Goal: Task Accomplishment & Management: Manage account settings

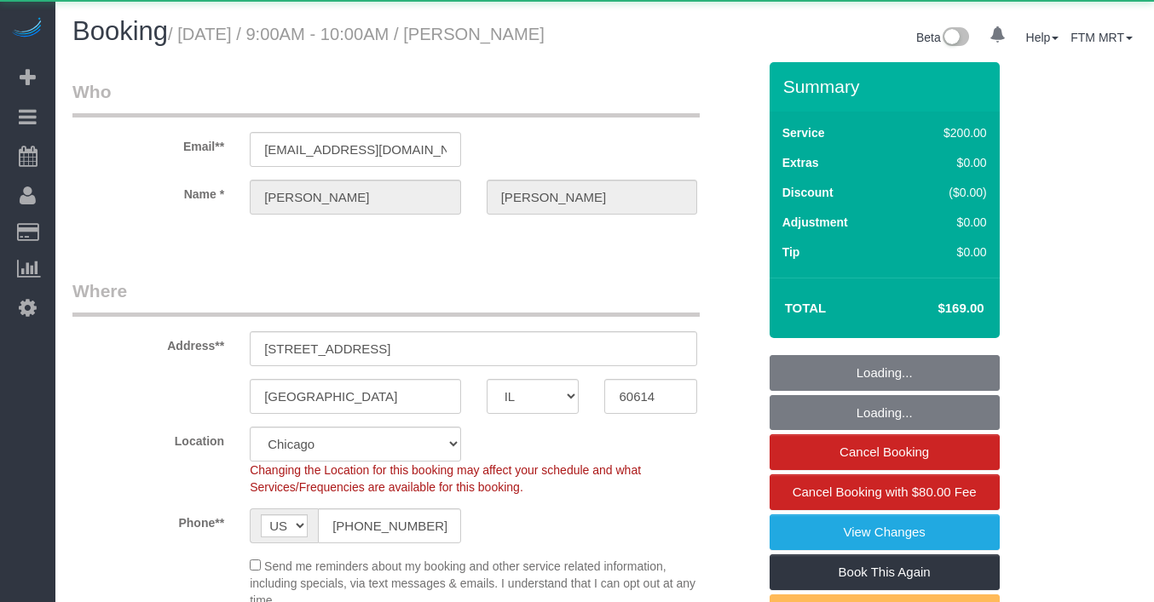
select select "IL"
select select "string:fspay-618ddde4-832d-4316-b821-963a56ca656d"
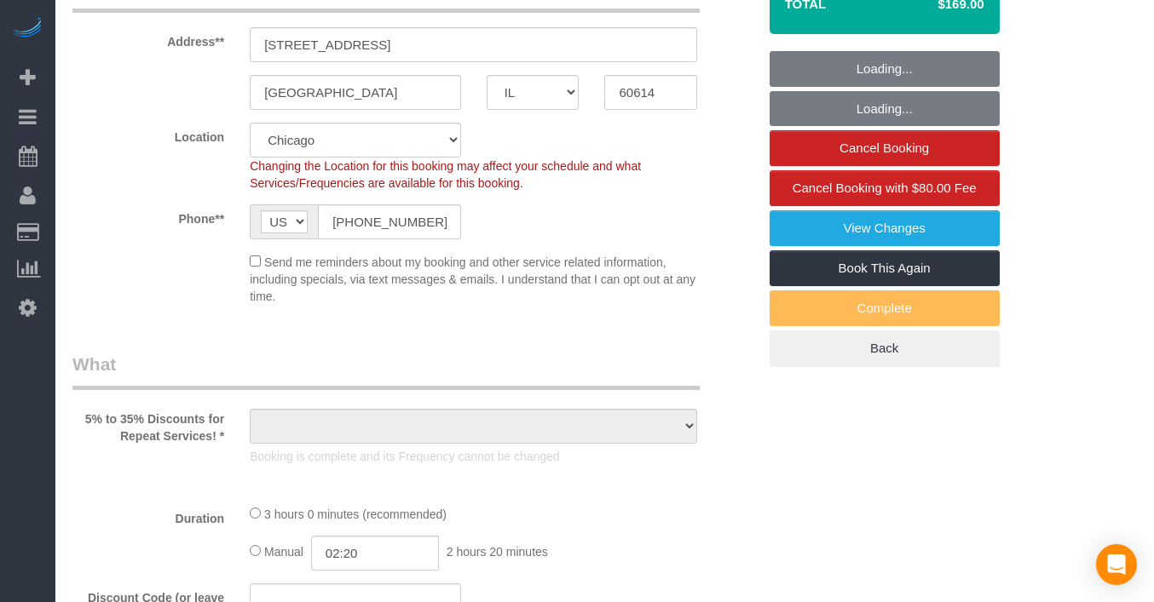
select select "object:963"
select select "512"
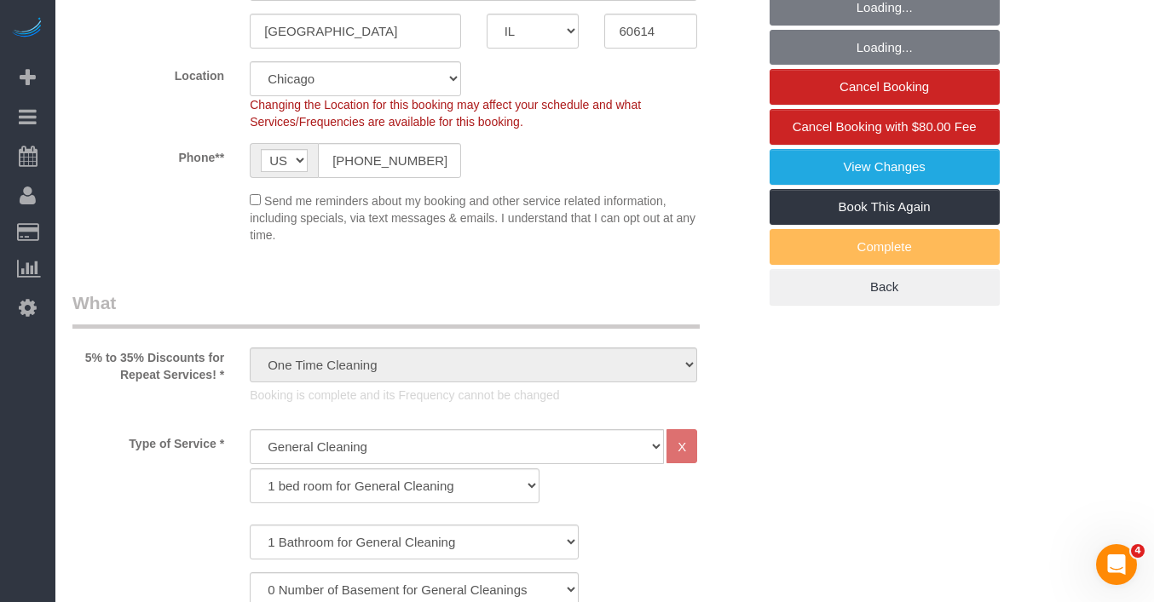
select select "number:1"
select select "number:65"
select select "number:139"
select select "number:105"
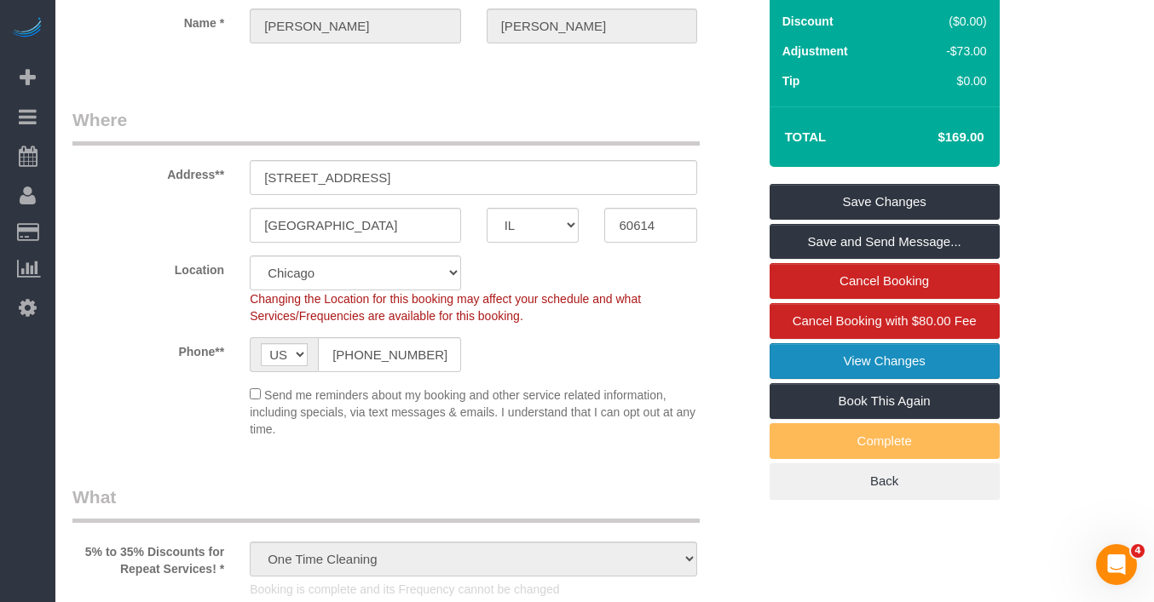
scroll to position [159, 0]
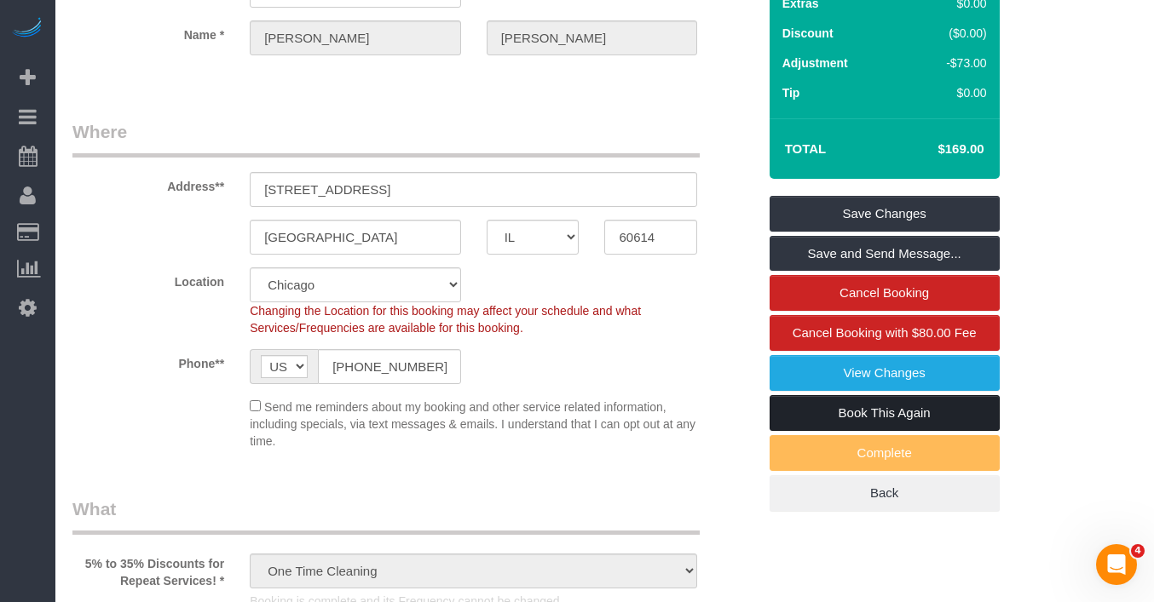
click at [867, 431] on link "Book This Again" at bounding box center [884, 413] width 230 height 36
select select "IL"
select select "string:fspay-618ddde4-832d-4316-b821-963a56ca656d"
select select "number:1"
select select "number:65"
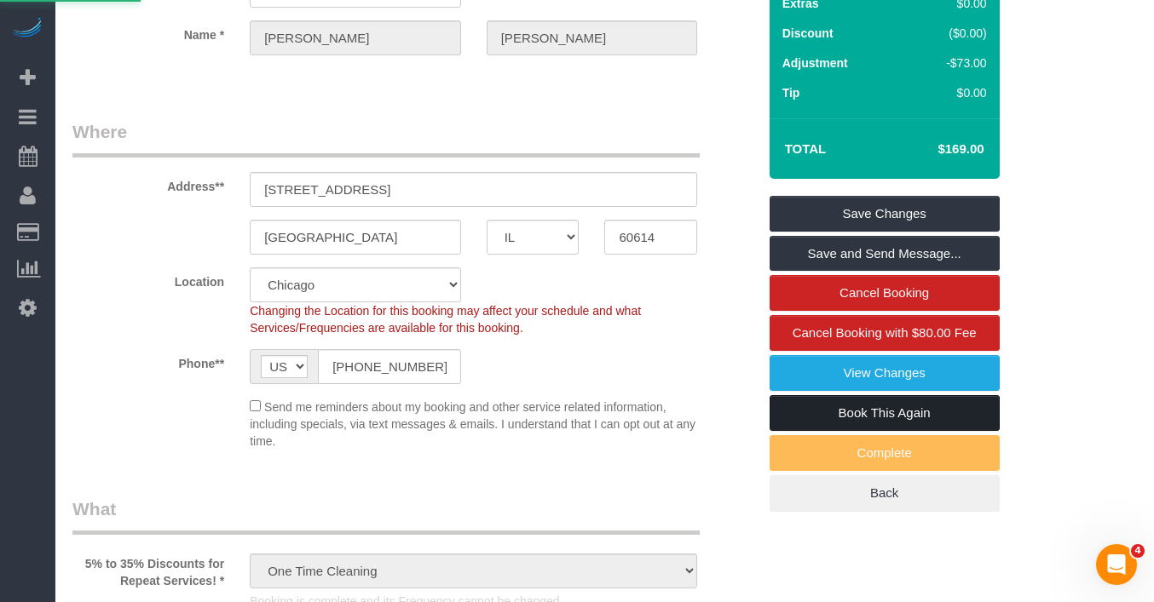
select select "number:139"
select select "number:105"
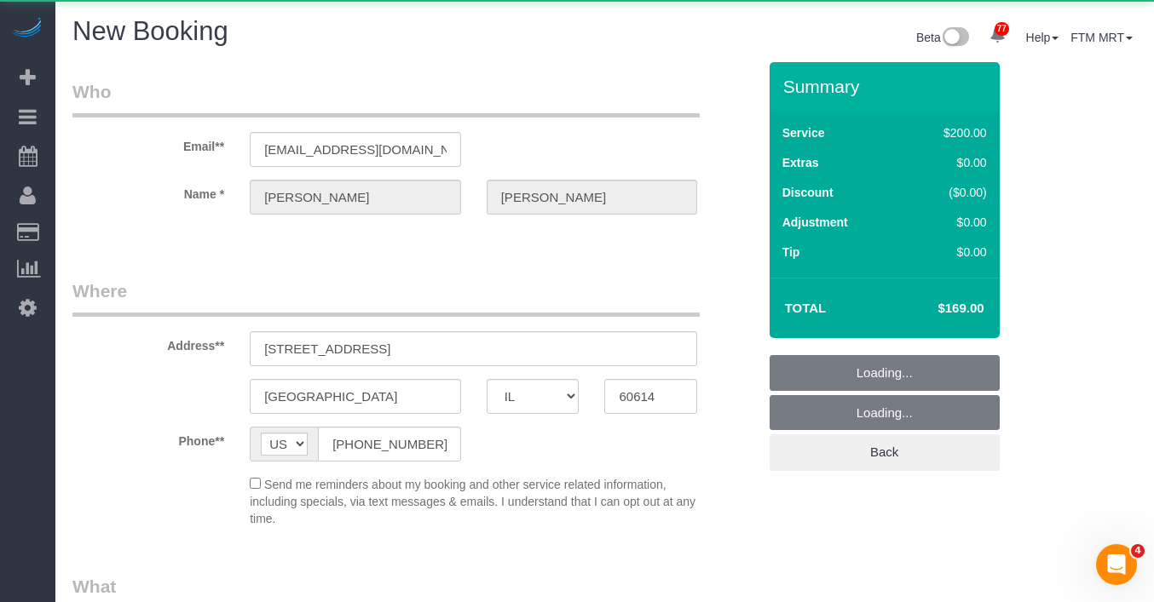
select select "object:1930"
select select "512"
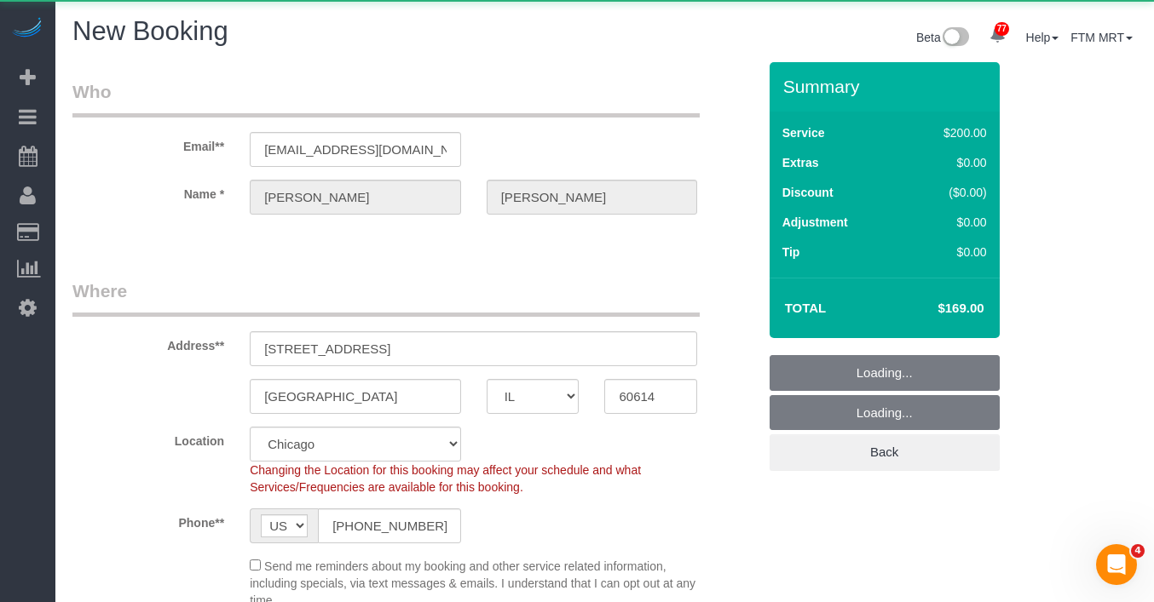
select select "object:2239"
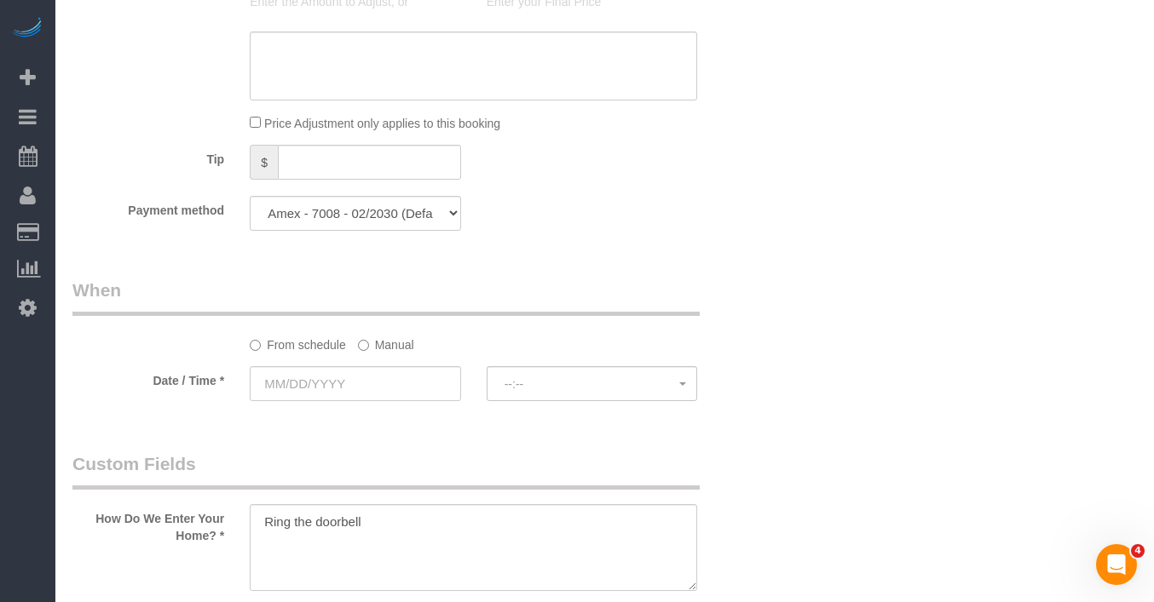
scroll to position [1670, 0]
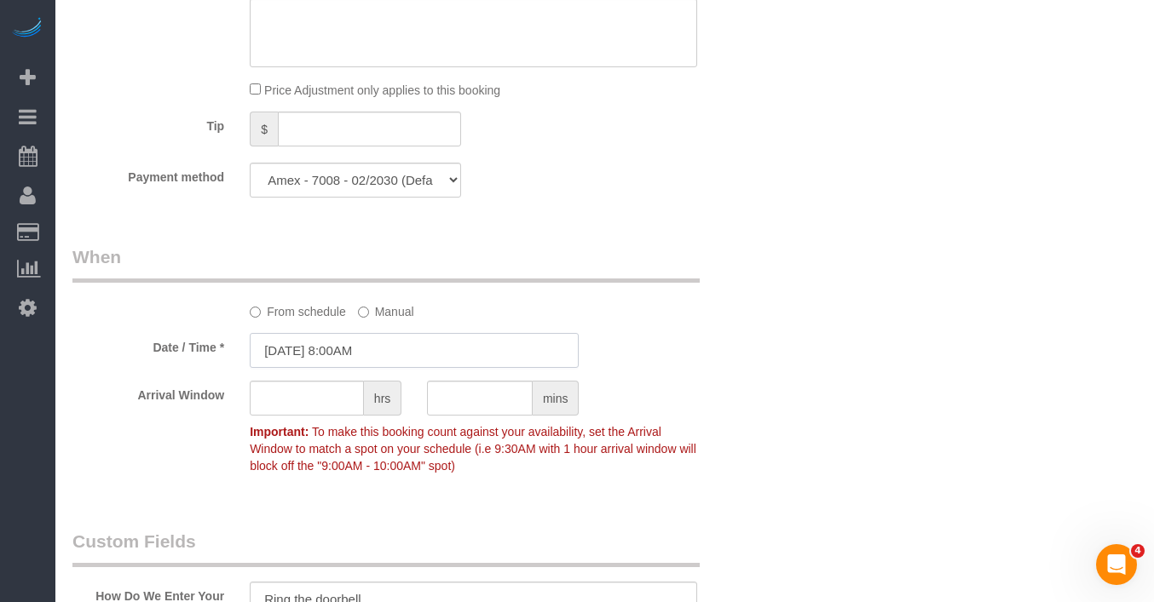
click at [379, 352] on input "08/18/2025 8:00AM" at bounding box center [414, 350] width 329 height 35
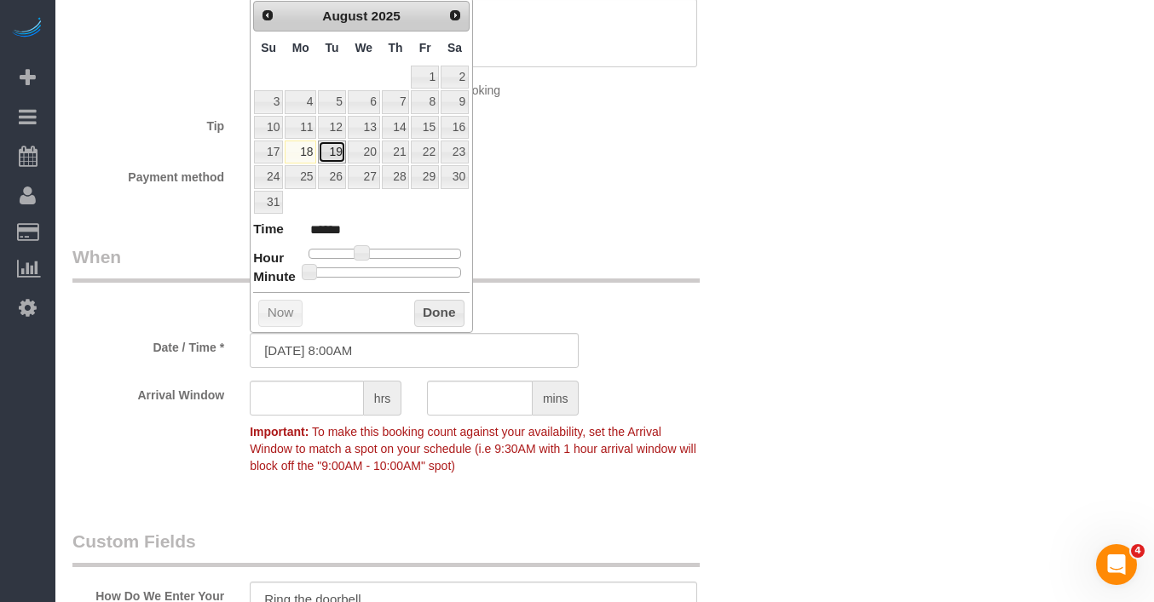
click at [334, 152] on link "19" at bounding box center [331, 152] width 27 height 23
type input "08/19/2025 9:00AM"
type input "******"
drag, startPoint x: 359, startPoint y: 261, endPoint x: 369, endPoint y: 257, distance: 10.8
click at [369, 257] on span at bounding box center [367, 252] width 15 height 15
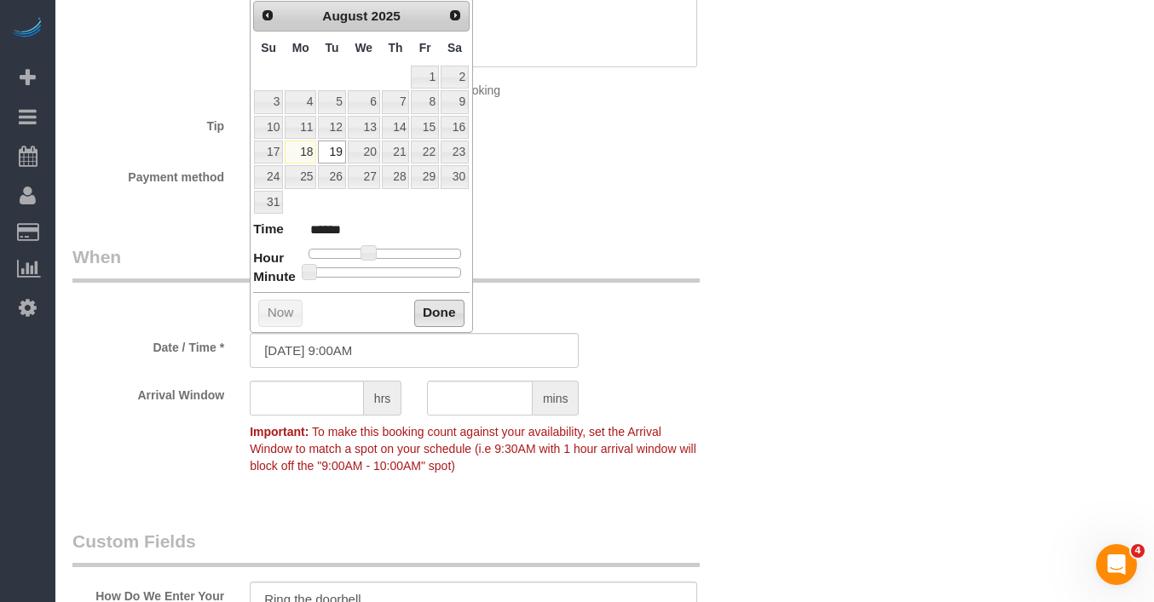
click at [429, 314] on button "Done" at bounding box center [439, 313] width 50 height 27
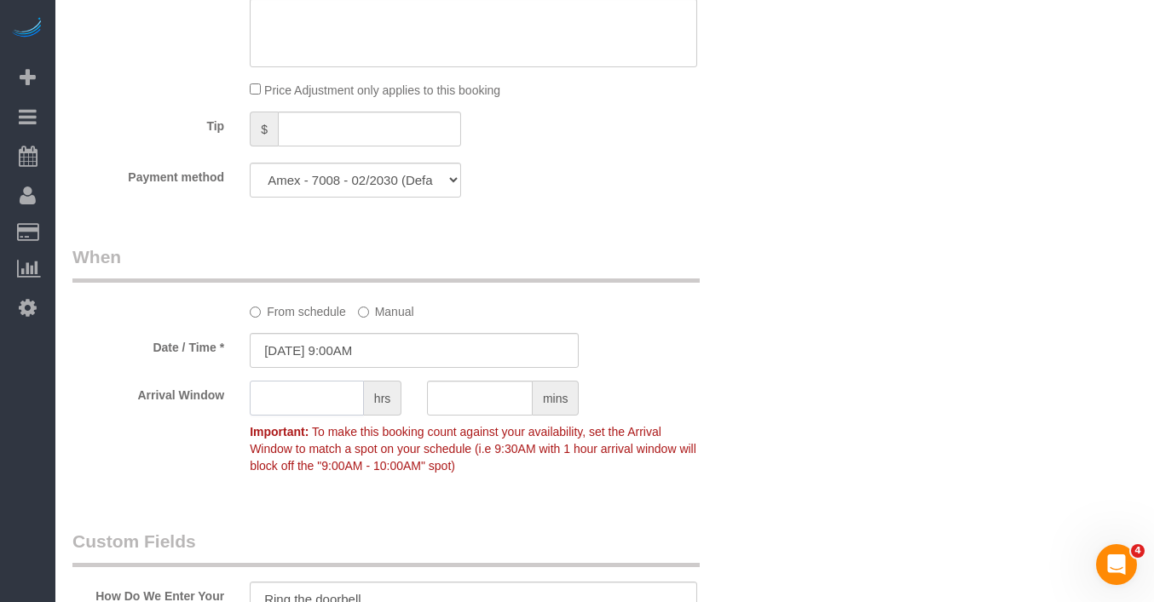
click at [302, 403] on input "text" at bounding box center [307, 398] width 114 height 35
type input "1"
drag, startPoint x: 767, startPoint y: 389, endPoint x: 774, endPoint y: 350, distance: 39.9
click at [767, 389] on div "9:00AM - 10:00AM" at bounding box center [679, 394] width 177 height 26
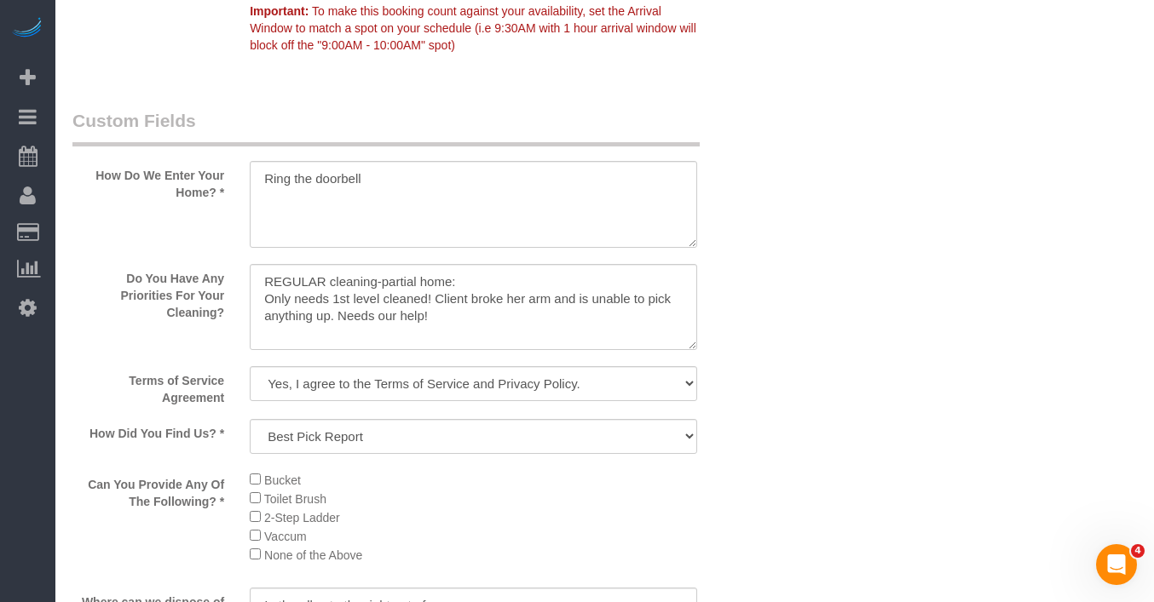
scroll to position [2064, 0]
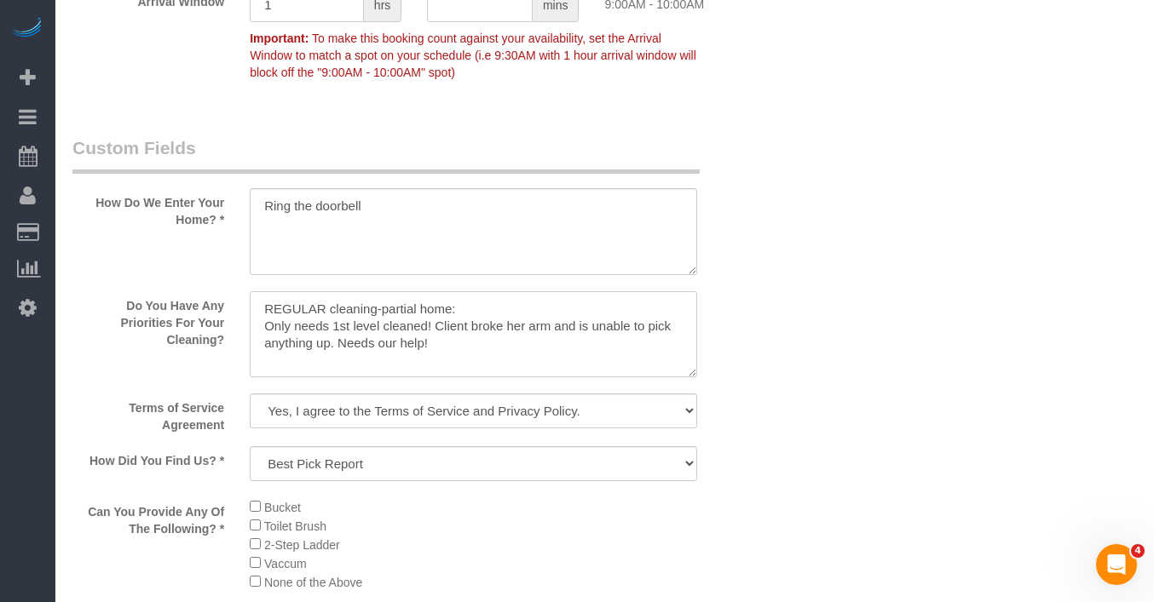
drag, startPoint x: 447, startPoint y: 343, endPoint x: 401, endPoint y: 344, distance: 46.0
click at [253, 333] on textarea at bounding box center [473, 334] width 447 height 87
click at [502, 350] on textarea at bounding box center [473, 334] width 447 height 87
drag, startPoint x: 436, startPoint y: 348, endPoint x: 262, endPoint y: 330, distance: 174.7
click at [262, 330] on textarea at bounding box center [473, 334] width 447 height 87
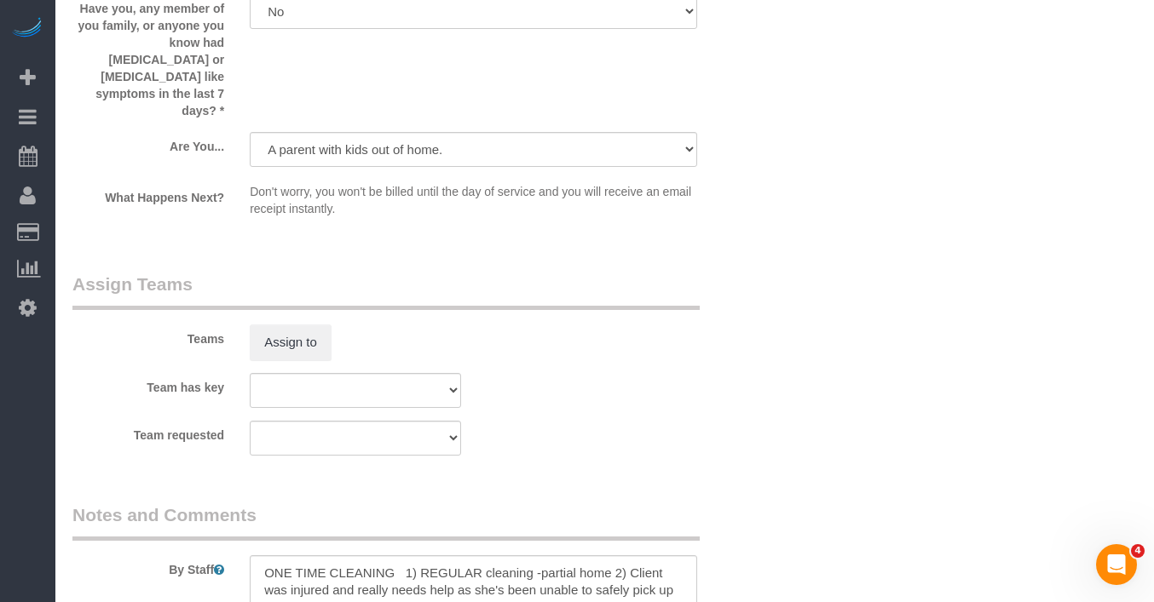
scroll to position [2955, 0]
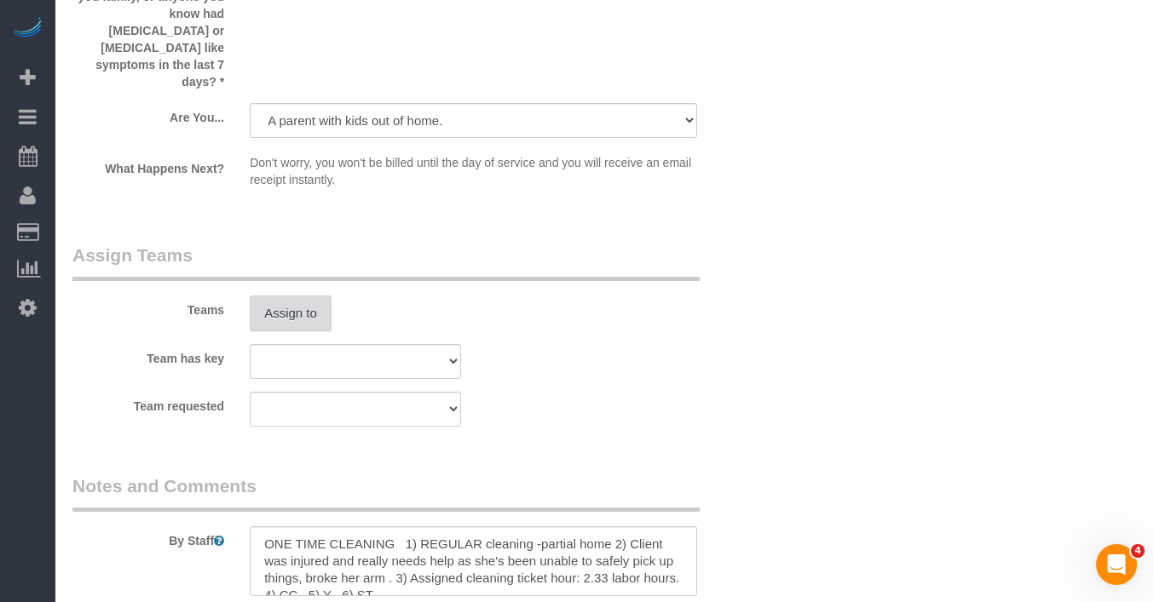
type textarea "REGULAR cleaning-partial home: Priorities are kitchen and powder room. If more …"
click at [306, 296] on button "Assign to" at bounding box center [291, 314] width 82 height 36
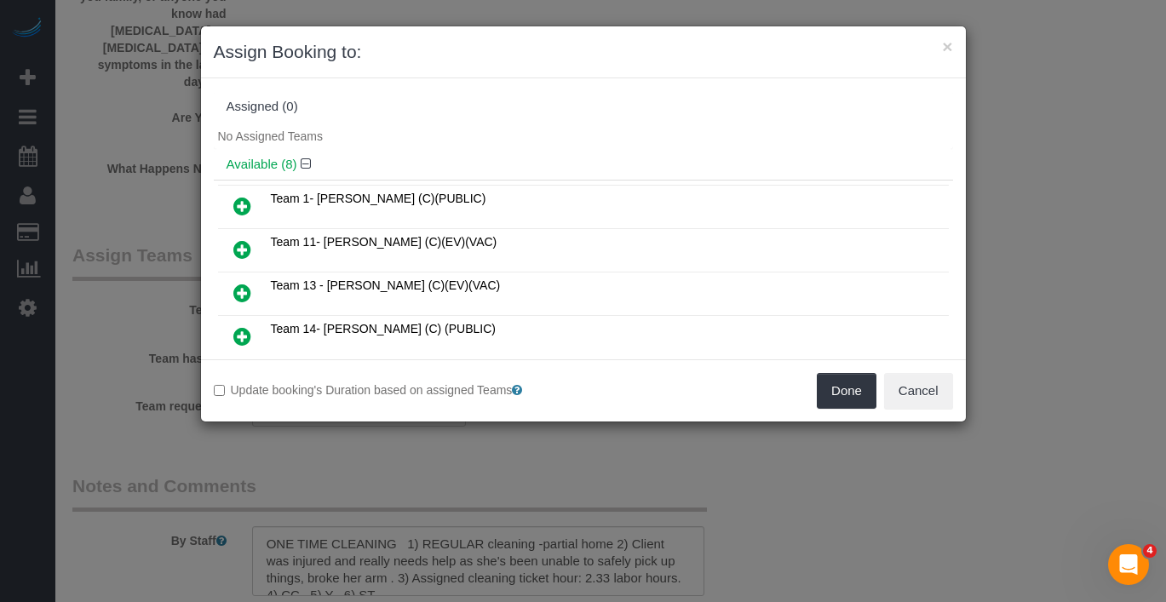
click at [240, 204] on icon at bounding box center [242, 206] width 18 height 20
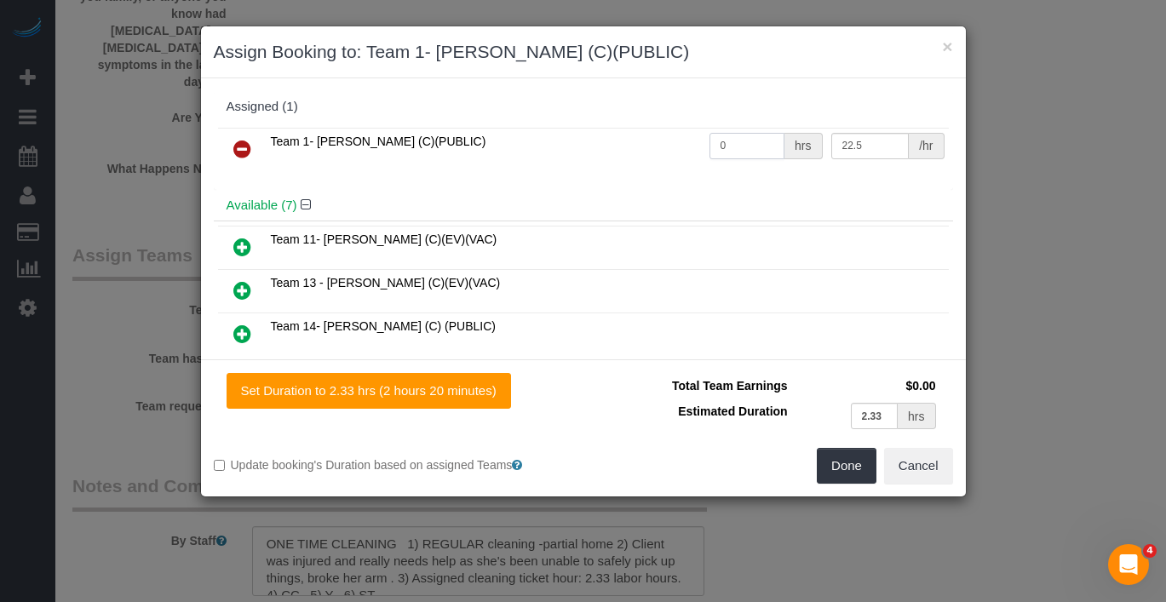
drag, startPoint x: 723, startPoint y: 149, endPoint x: 665, endPoint y: 141, distance: 58.4
click at [665, 141] on tr "Team 1- Ariana (C)(PUBLIC) 0 hrs 22.5 /hr" at bounding box center [583, 149] width 731 height 43
type input "2.33"
click at [851, 468] on button "Done" at bounding box center [847, 466] width 60 height 36
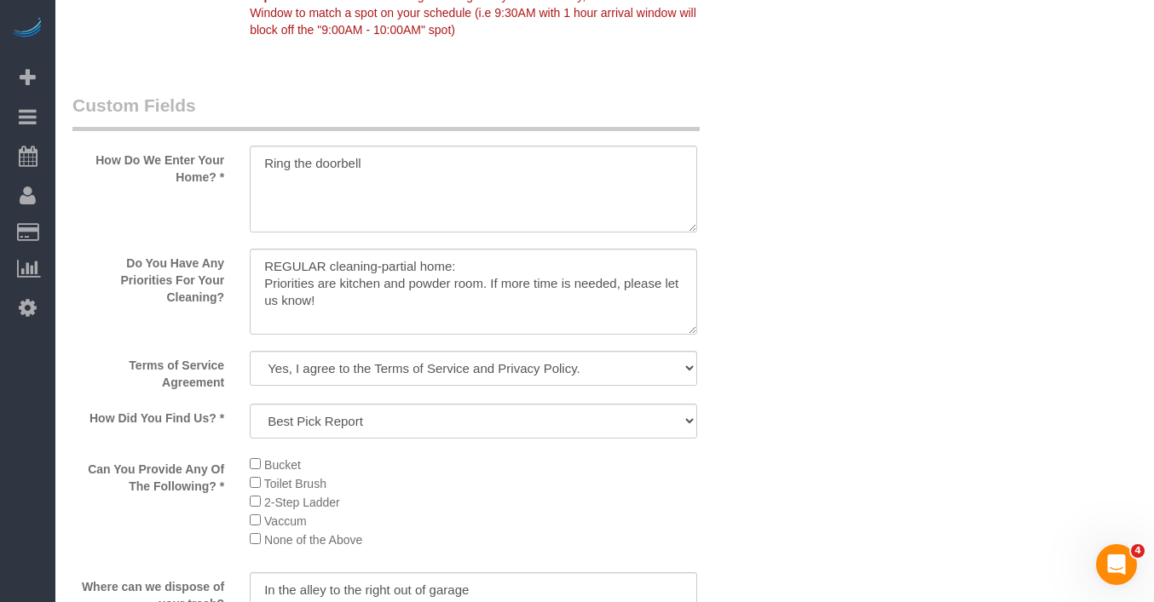
scroll to position [2106, 0]
drag, startPoint x: 339, startPoint y: 314, endPoint x: 250, endPoint y: 264, distance: 102.2
click at [250, 264] on textarea at bounding box center [473, 292] width 447 height 87
click at [475, 277] on textarea at bounding box center [473, 292] width 447 height 87
click at [486, 282] on textarea at bounding box center [473, 292] width 447 height 87
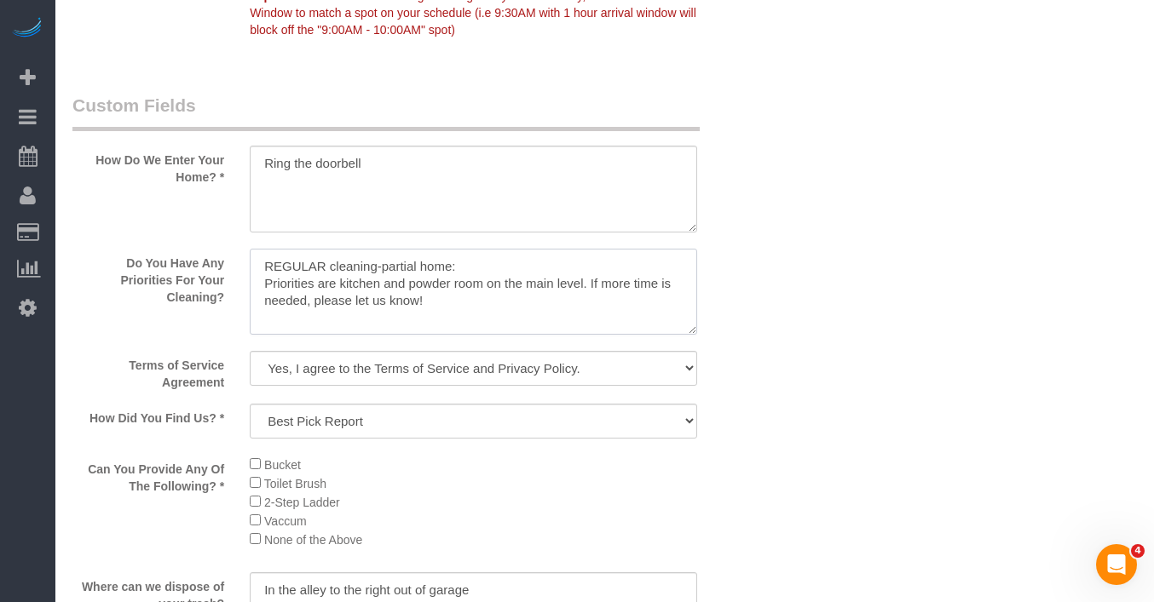
drag, startPoint x: 424, startPoint y: 303, endPoint x: 258, endPoint y: 285, distance: 167.1
click at [258, 285] on textarea at bounding box center [473, 292] width 447 height 87
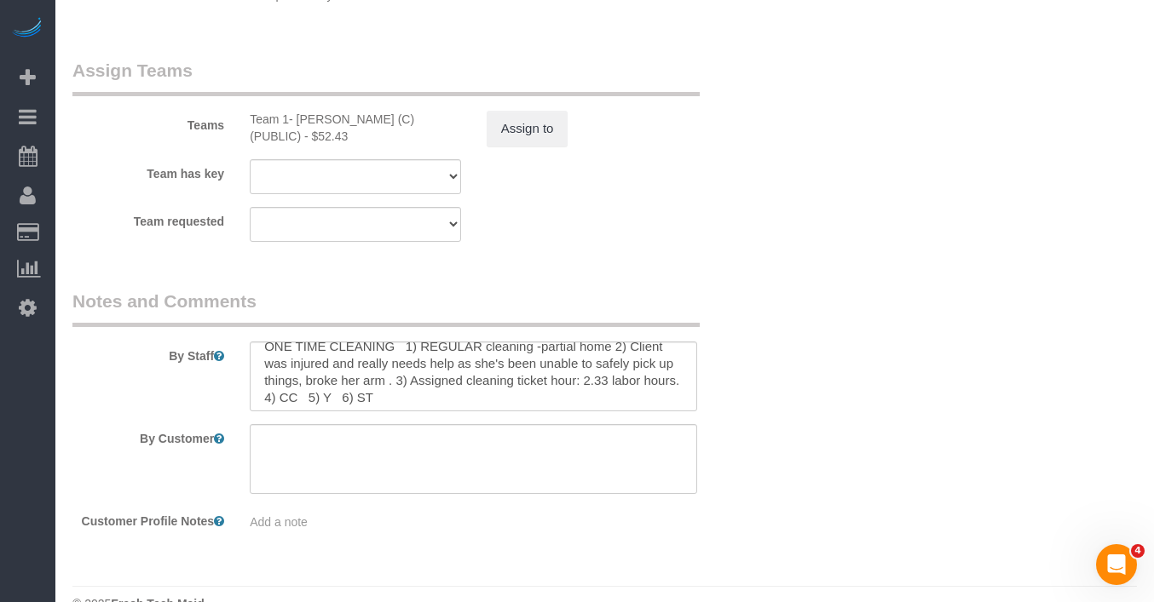
scroll to position [0, 0]
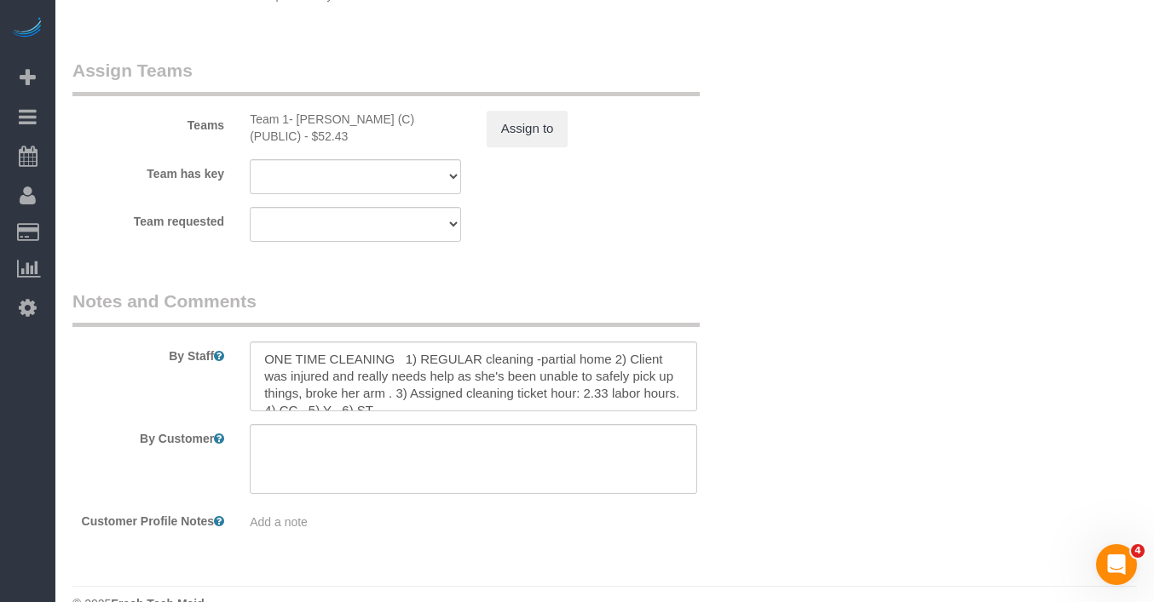
type textarea "REGULAR cleaning-partial home: Priorities are kitchen and powder room on the ma…"
click at [654, 385] on sui-booking-comments "By Staff By Customer Customer Profile Notes Add a note" at bounding box center [414, 410] width 684 height 242
drag, startPoint x: 620, startPoint y: 319, endPoint x: 406, endPoint y: 354, distance: 216.7
click at [406, 354] on textarea at bounding box center [473, 377] width 447 height 70
paste textarea "Priorities are kitchen and powder room on the main level. If more time is neede…"
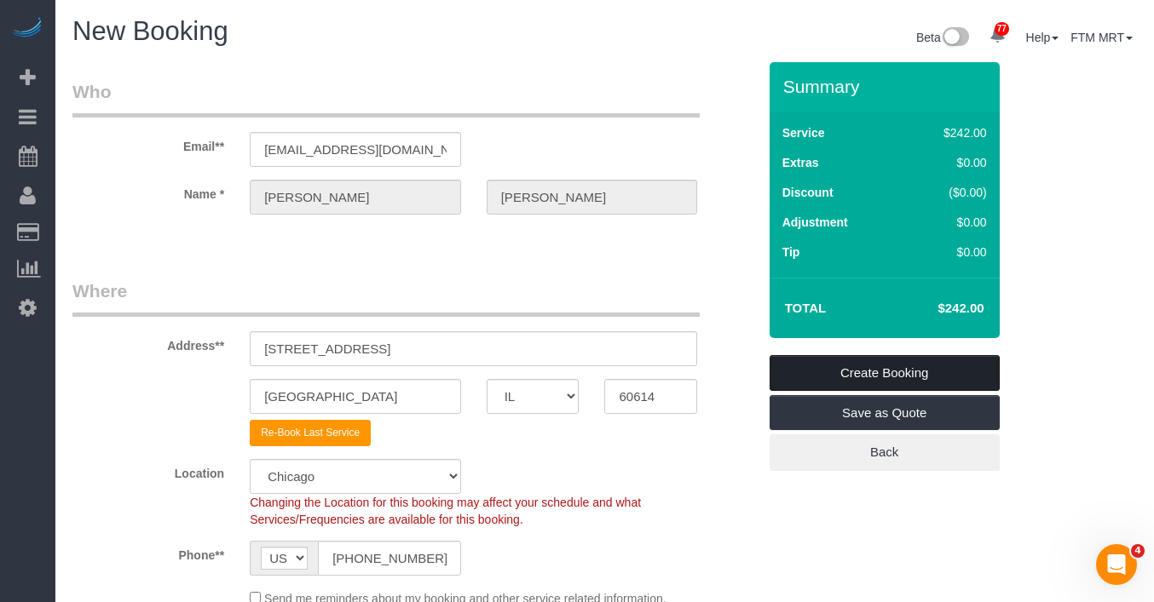
type textarea "ONE TIME CLEANING 1) REGULAR cleaning -partial home 2)Priorities are kitchen an…"
click at [872, 371] on link "Create Booking" at bounding box center [884, 373] width 230 height 36
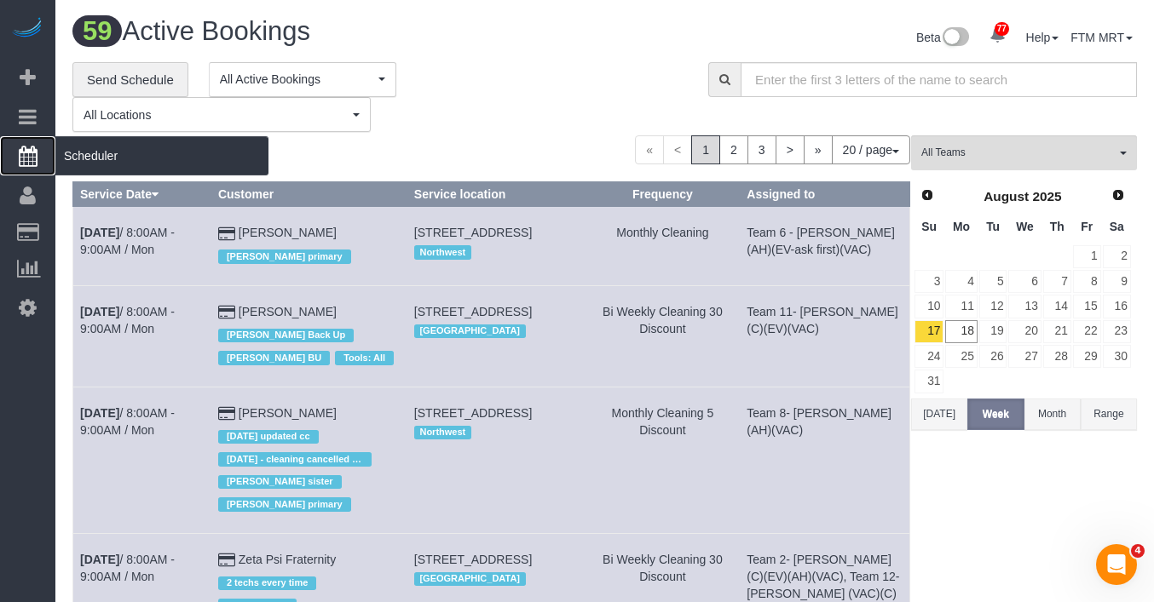
click at [120, 148] on span "Scheduler" at bounding box center [161, 155] width 213 height 39
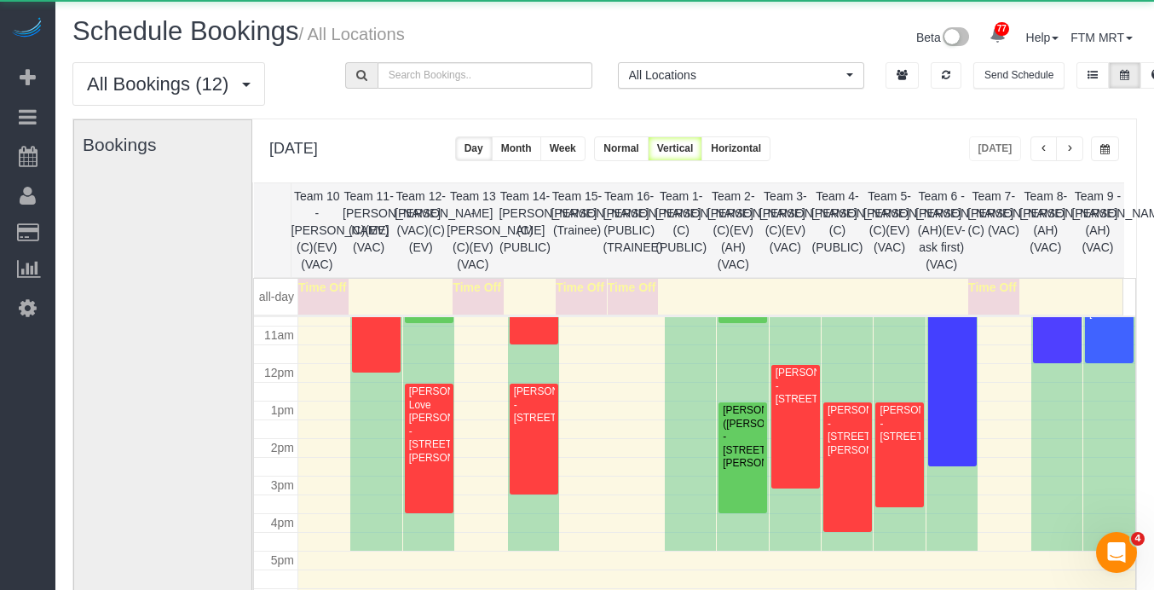
scroll to position [417, 0]
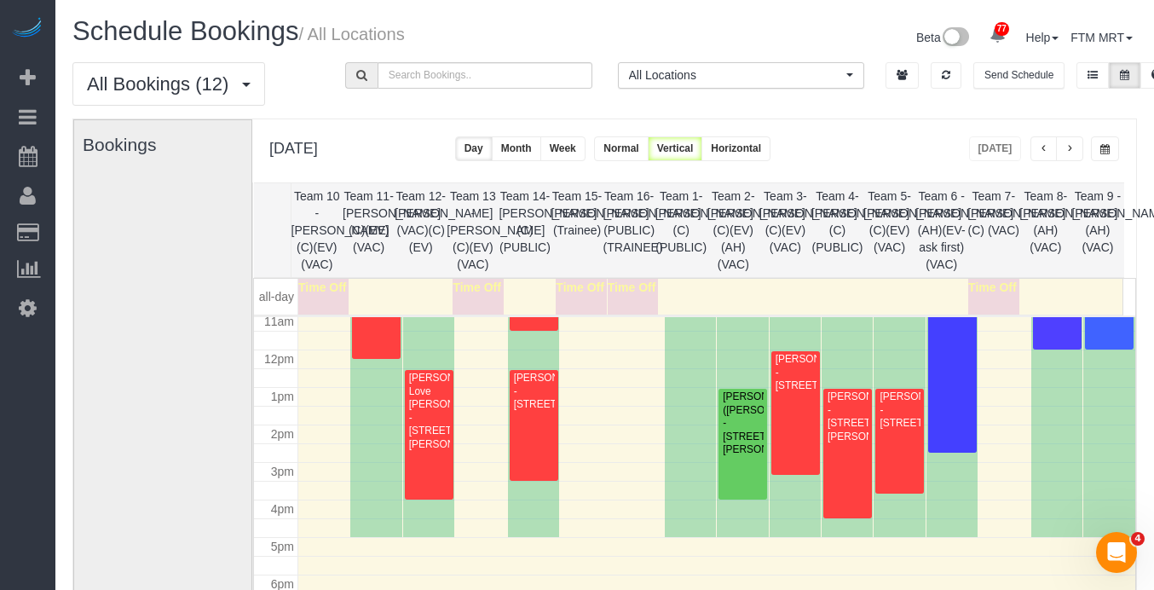
click at [1071, 138] on button "button" at bounding box center [1069, 148] width 27 height 25
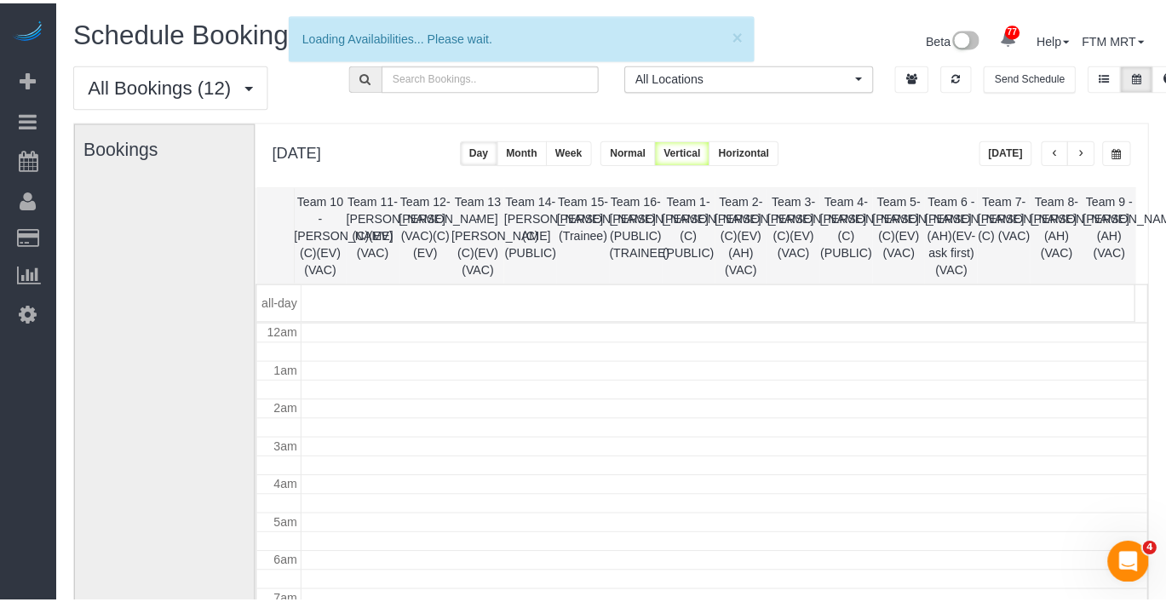
scroll to position [226, 0]
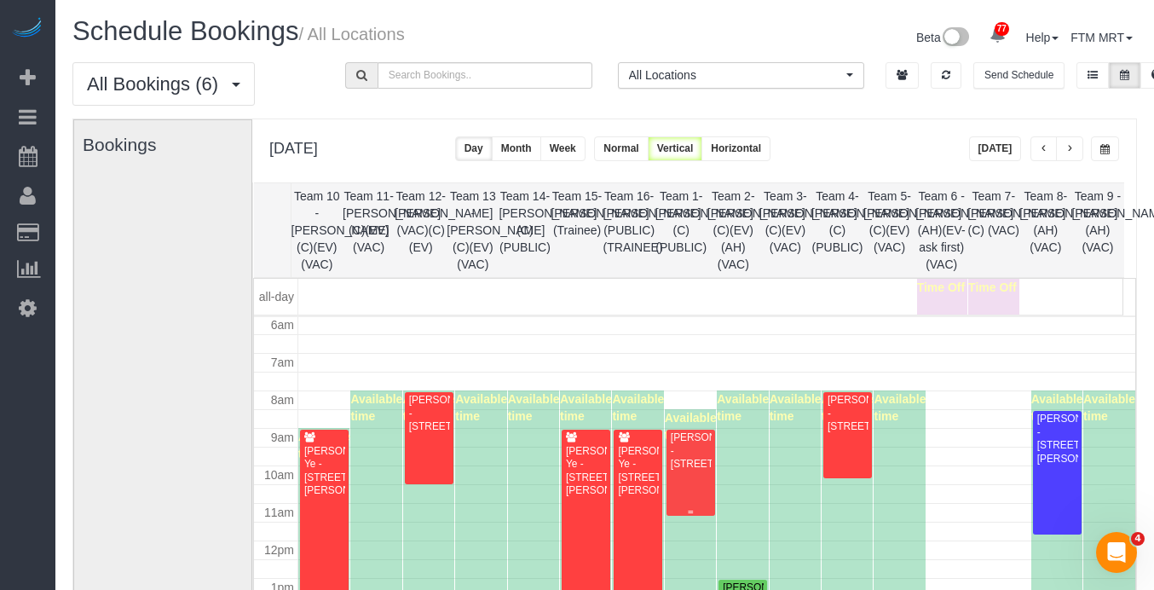
click at [696, 470] on div "Patricia Bergeson - 1854 N Fremont St, Chicago, IL 60614" at bounding box center [691, 450] width 42 height 39
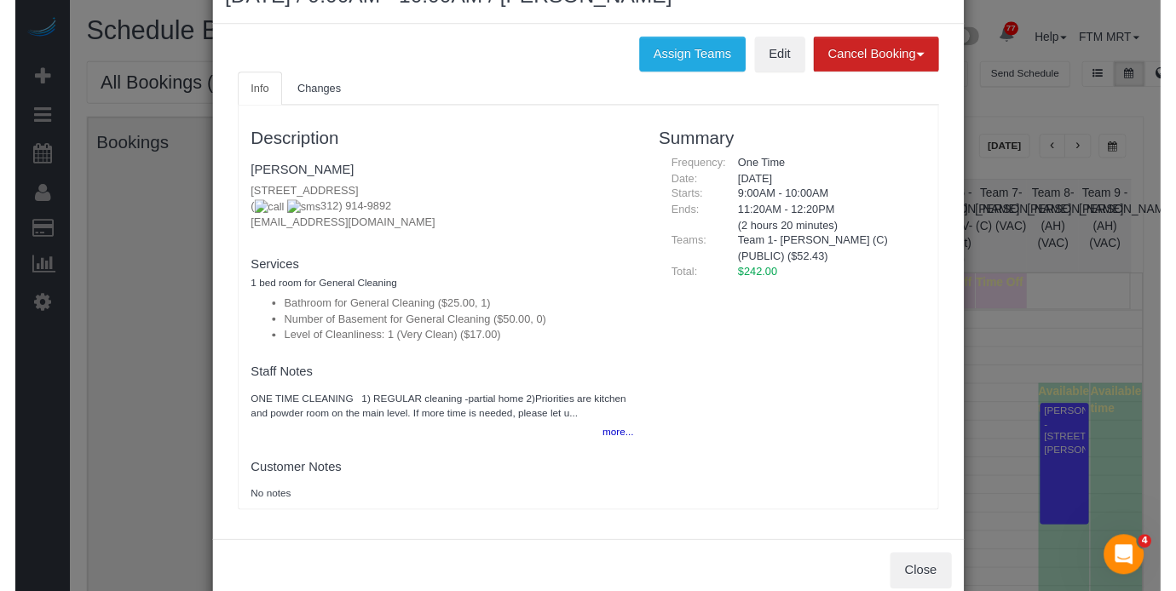
scroll to position [0, 0]
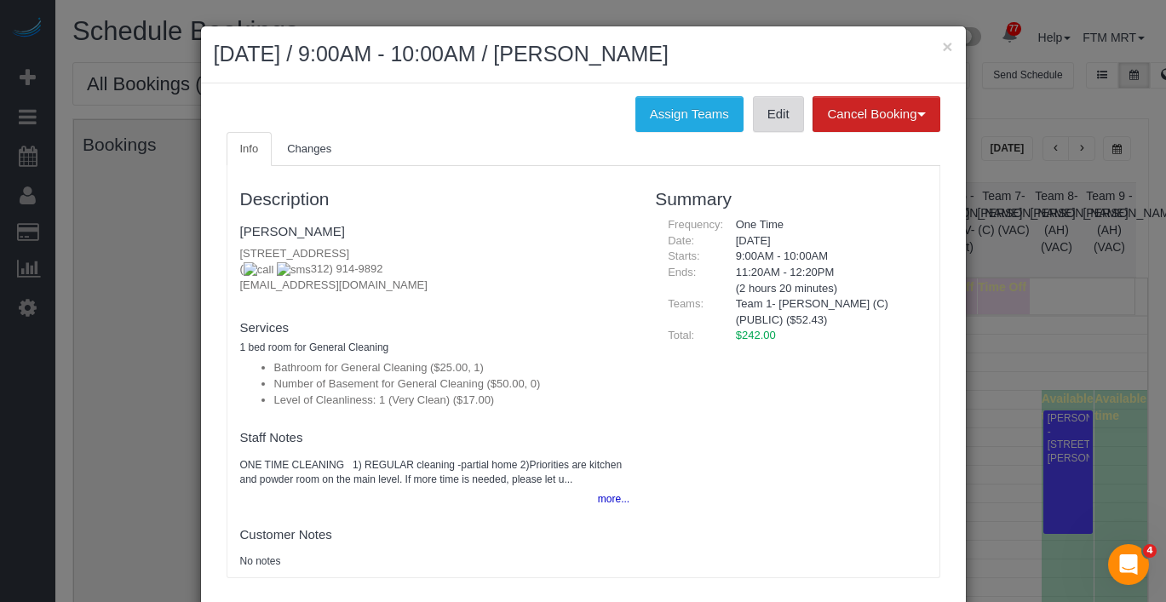
click at [763, 120] on link "Edit" at bounding box center [778, 114] width 51 height 36
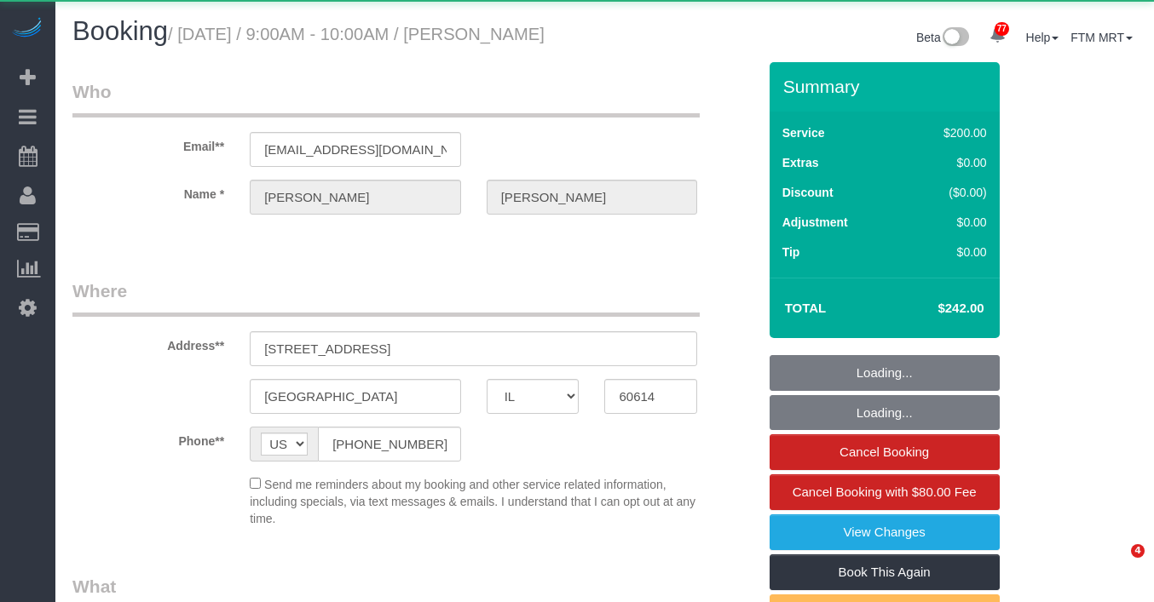
select select "IL"
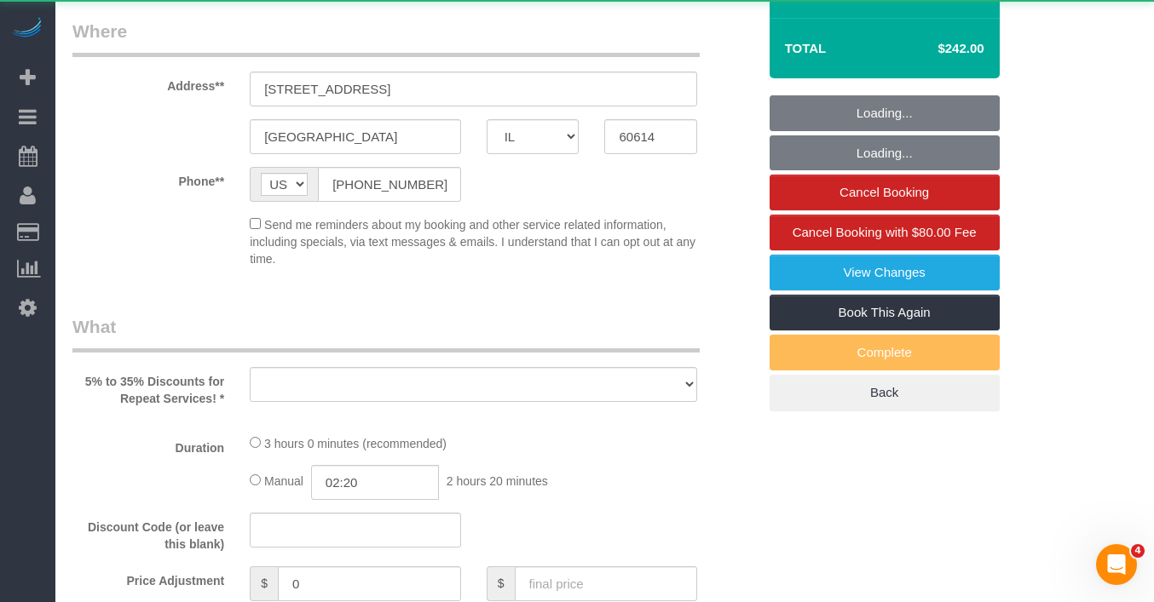
select select "object:1182"
select select "string:fspay-618ddde4-832d-4316-b821-963a56ca656d"
select select "512"
select select "number:1"
select select "number:65"
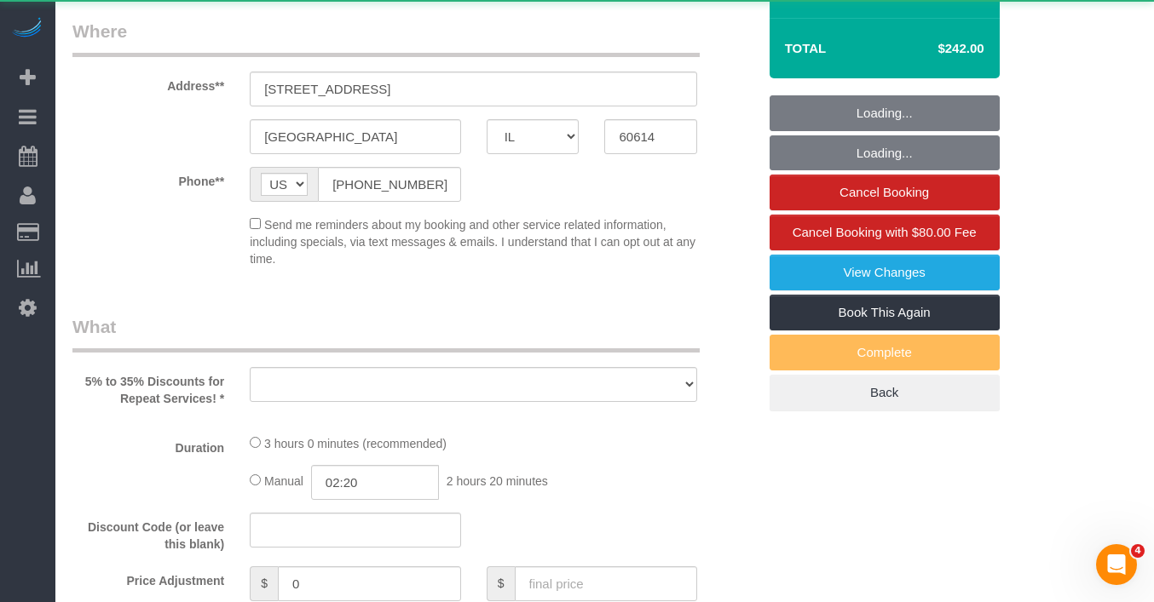
select select "number:139"
select select "number:105"
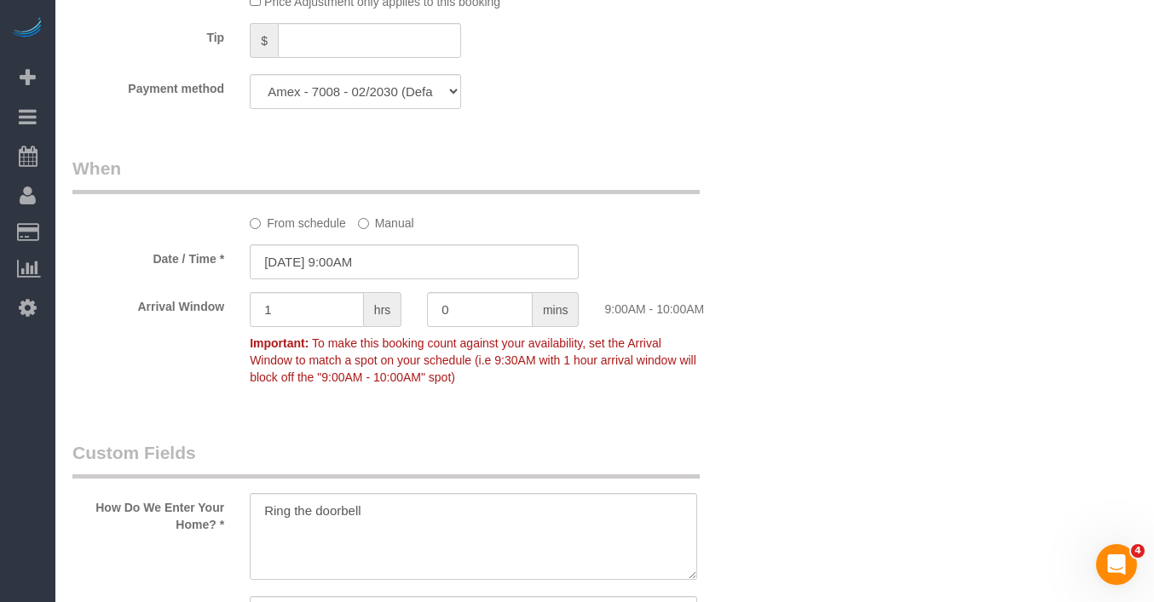
scroll to position [1119, 0]
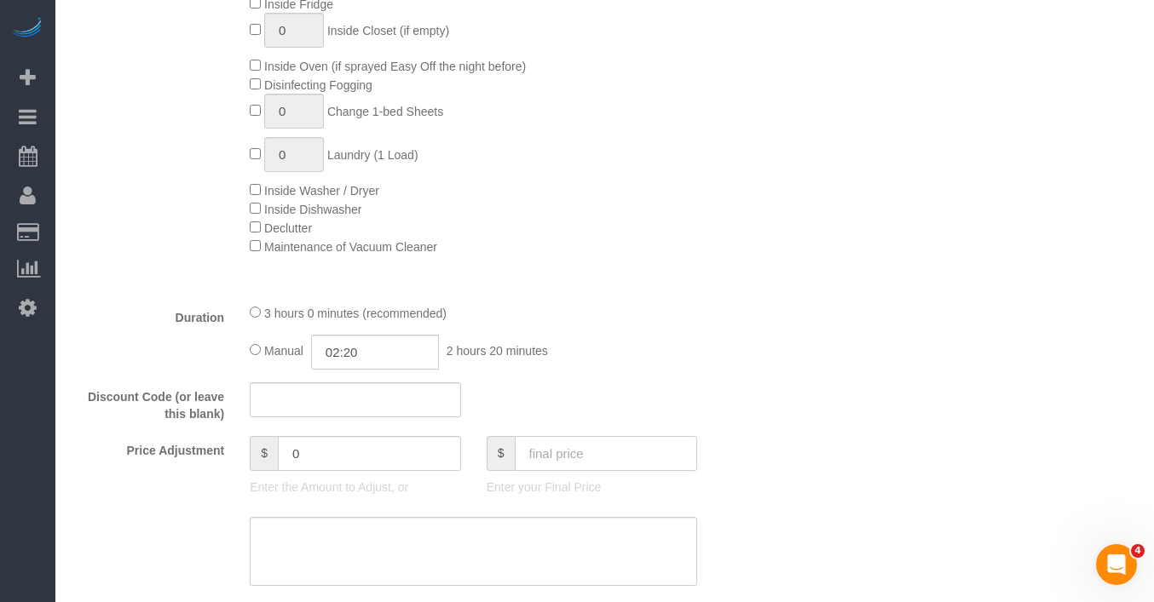
click at [561, 465] on input "text" at bounding box center [606, 453] width 183 height 35
type input "169"
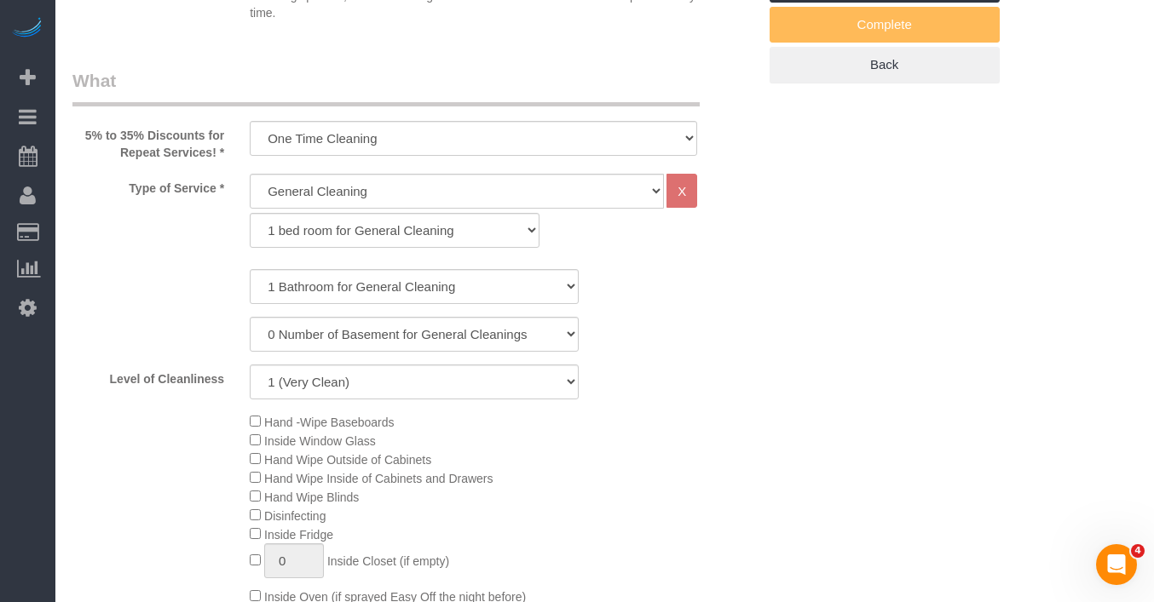
type input "-73"
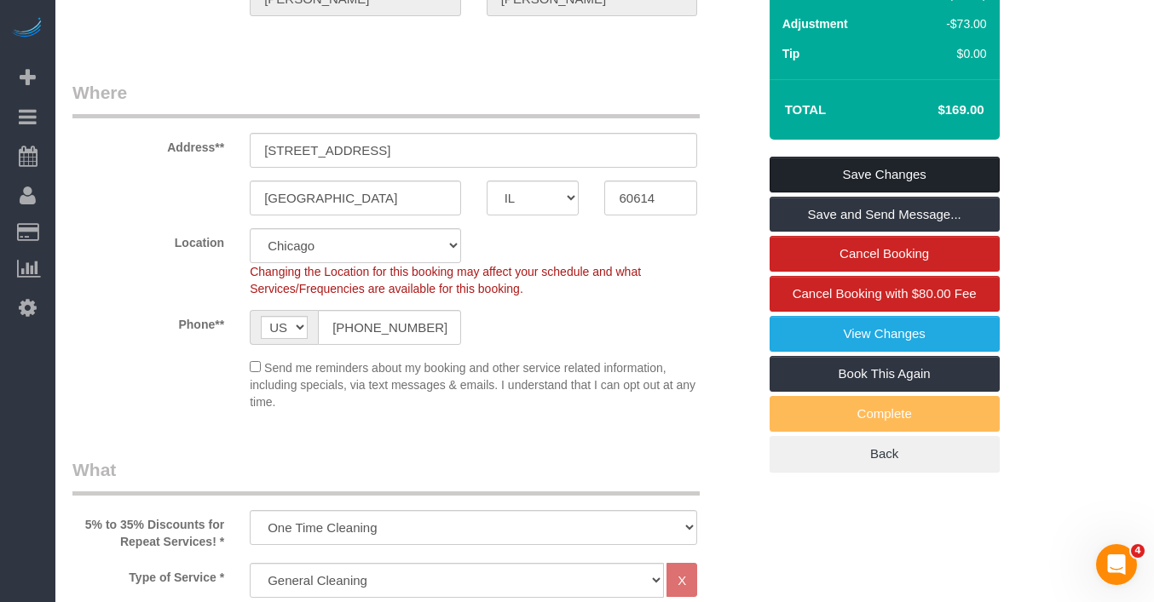
click at [840, 193] on link "Save Changes" at bounding box center [884, 175] width 230 height 36
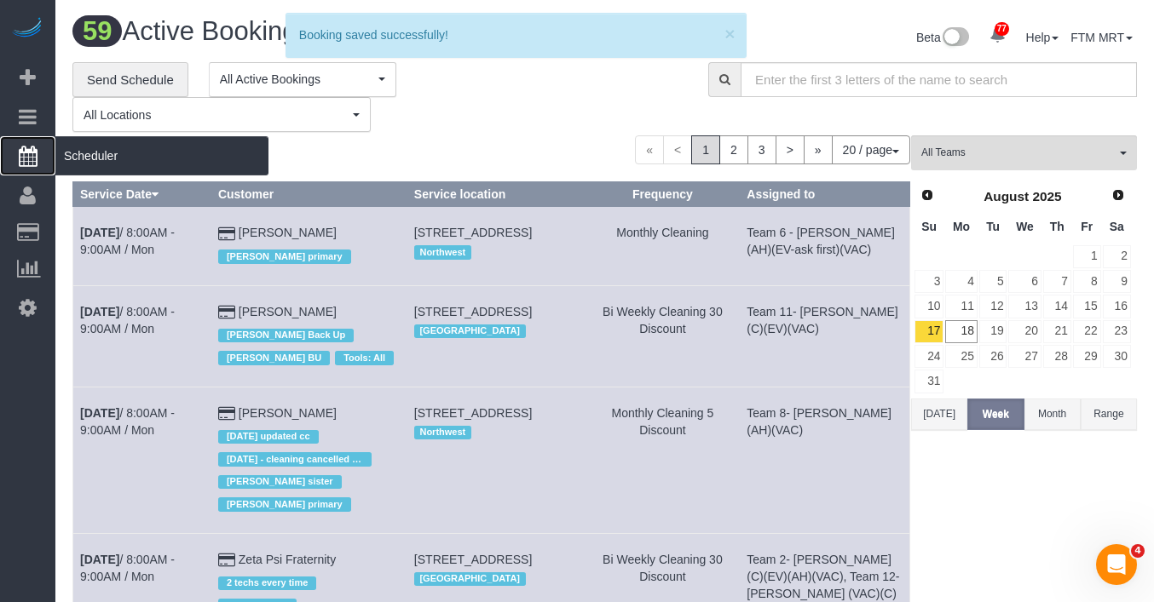
click at [157, 151] on span "Scheduler" at bounding box center [161, 155] width 213 height 39
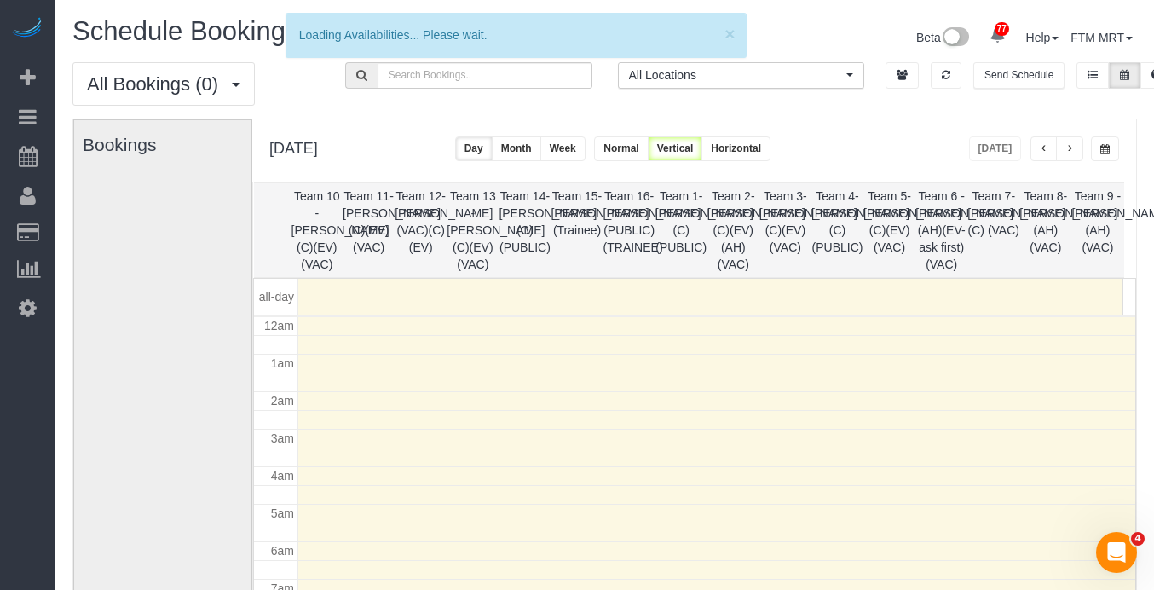
scroll to position [226, 0]
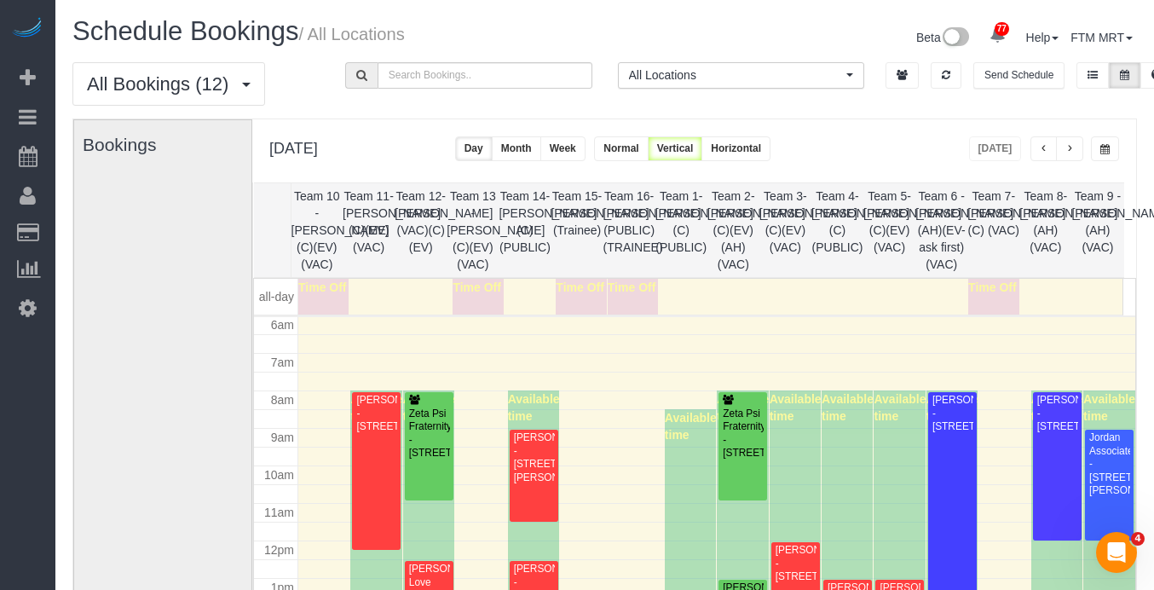
click at [1105, 142] on button "button" at bounding box center [1105, 148] width 28 height 25
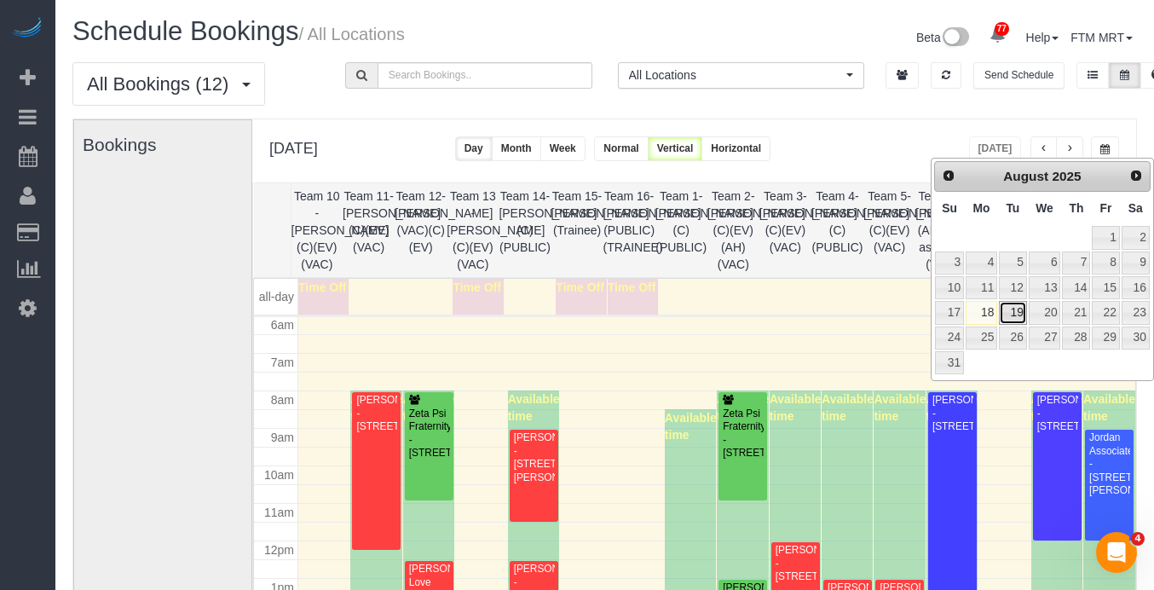
click at [1012, 309] on link "19" at bounding box center [1012, 312] width 27 height 23
type input "**********"
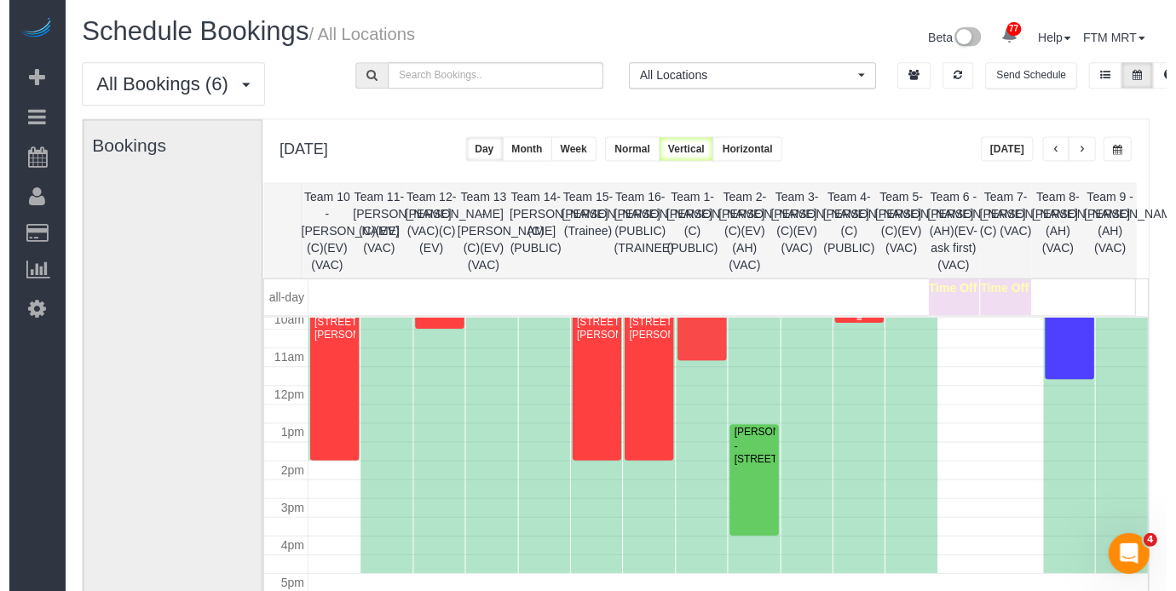
scroll to position [385, 0]
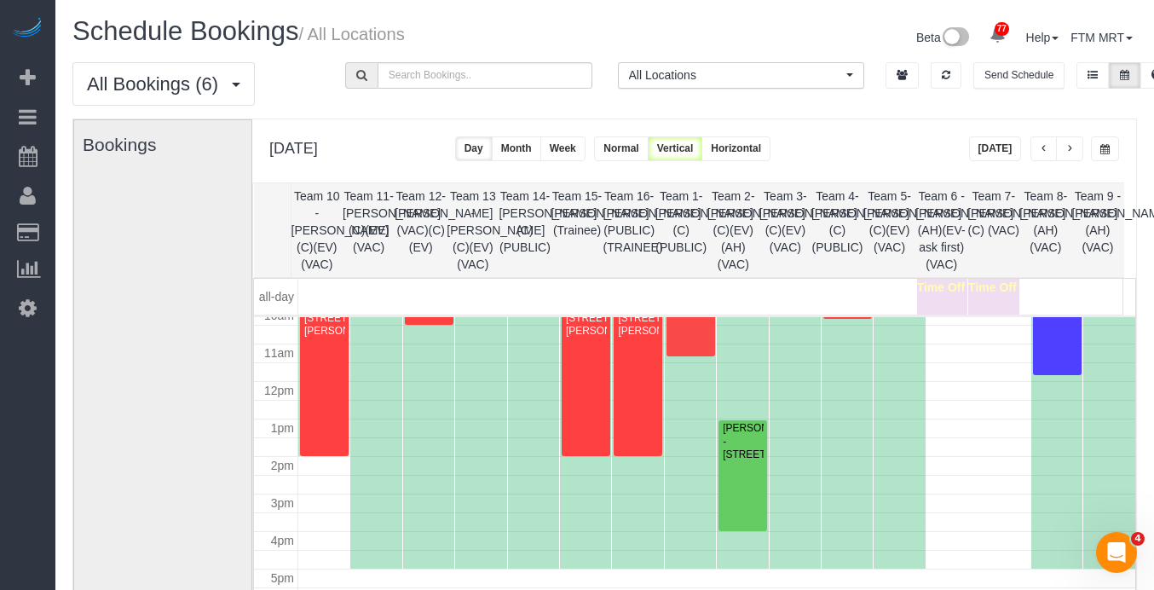
click at [696, 311] on div "Patricia Bergeson - 1854 N Fremont St, Chicago, IL 60614" at bounding box center [691, 291] width 42 height 39
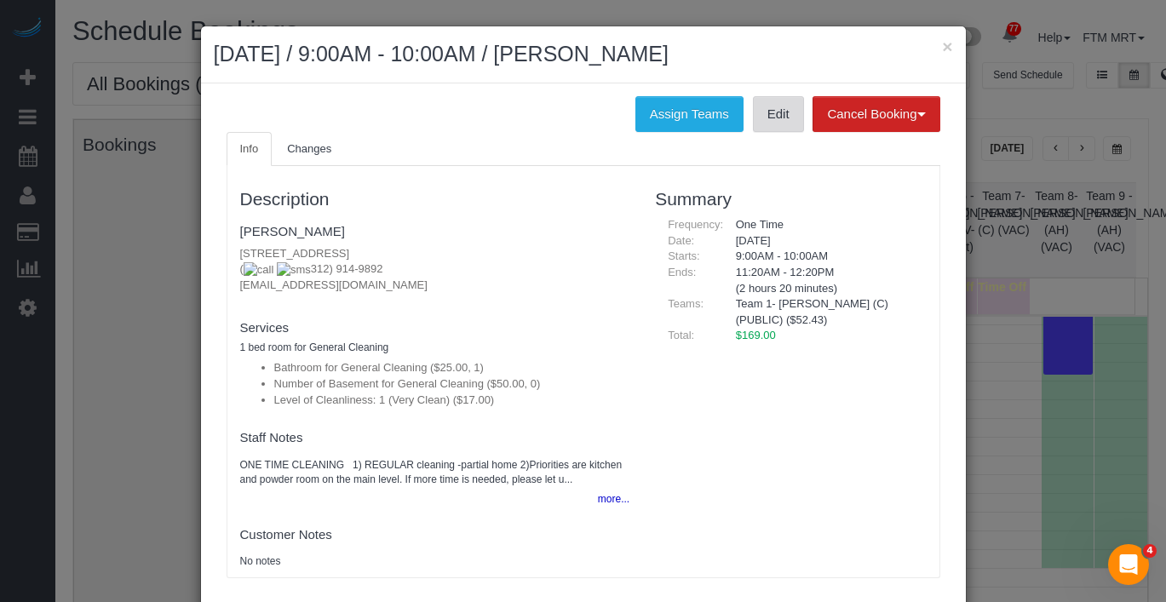
click at [769, 121] on link "Edit" at bounding box center [778, 114] width 51 height 36
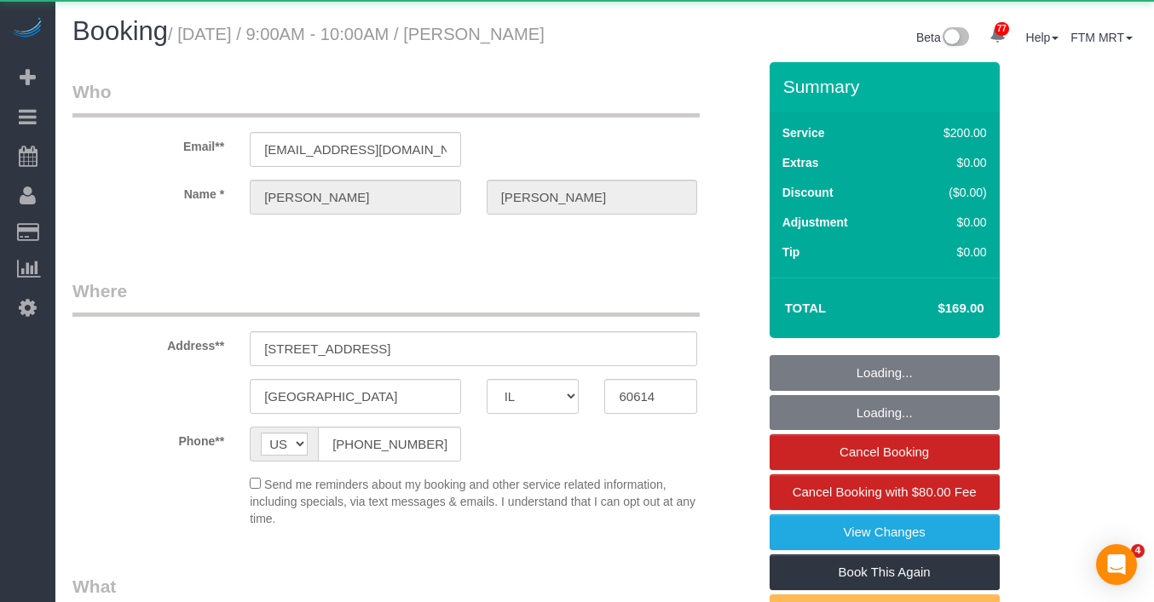
select select "IL"
select select "string:fspay-618ddde4-832d-4316-b821-963a56ca656d"
select select "object:1182"
select select "512"
select select "number:1"
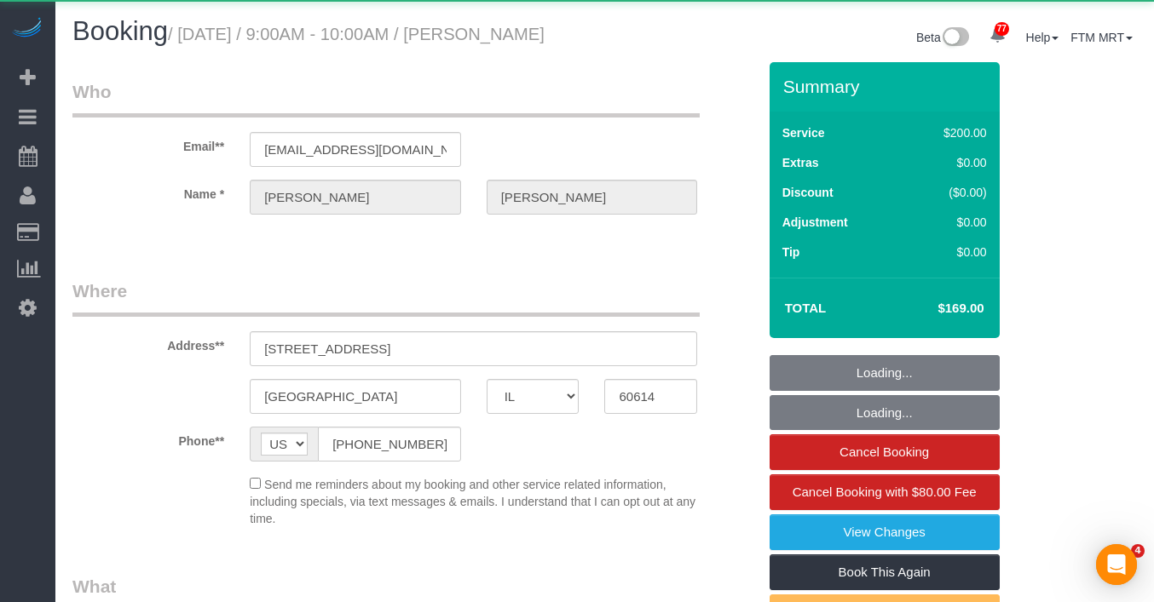
select select "number:65"
select select "number:139"
select select "number:105"
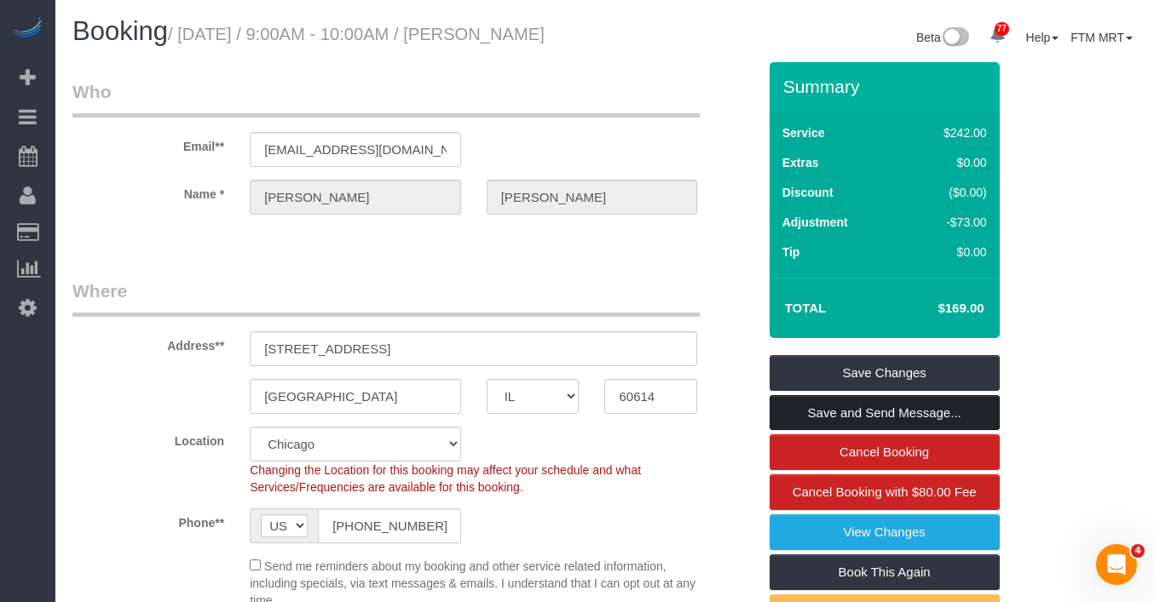
click at [831, 430] on link "Save and Send Message..." at bounding box center [884, 413] width 230 height 36
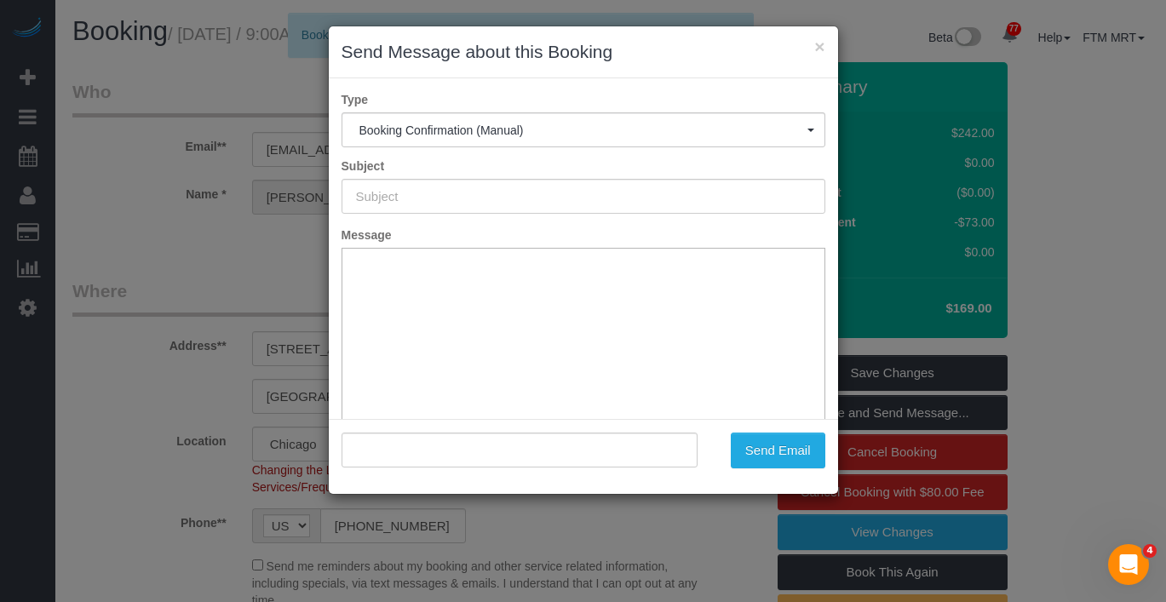
type input "Your Booking With Fresh Tech Maid, Confirmed!"
type input ""Patricia Bergeson" <ptbergeson@yahoo.com>"
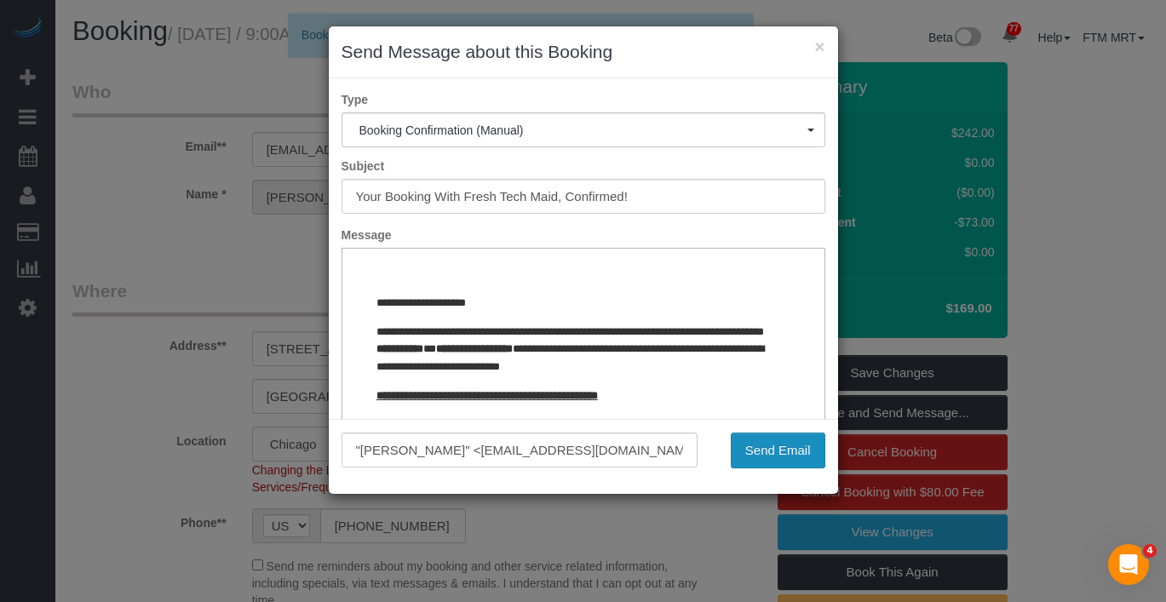
click at [770, 451] on button "Send Email" at bounding box center [778, 451] width 95 height 36
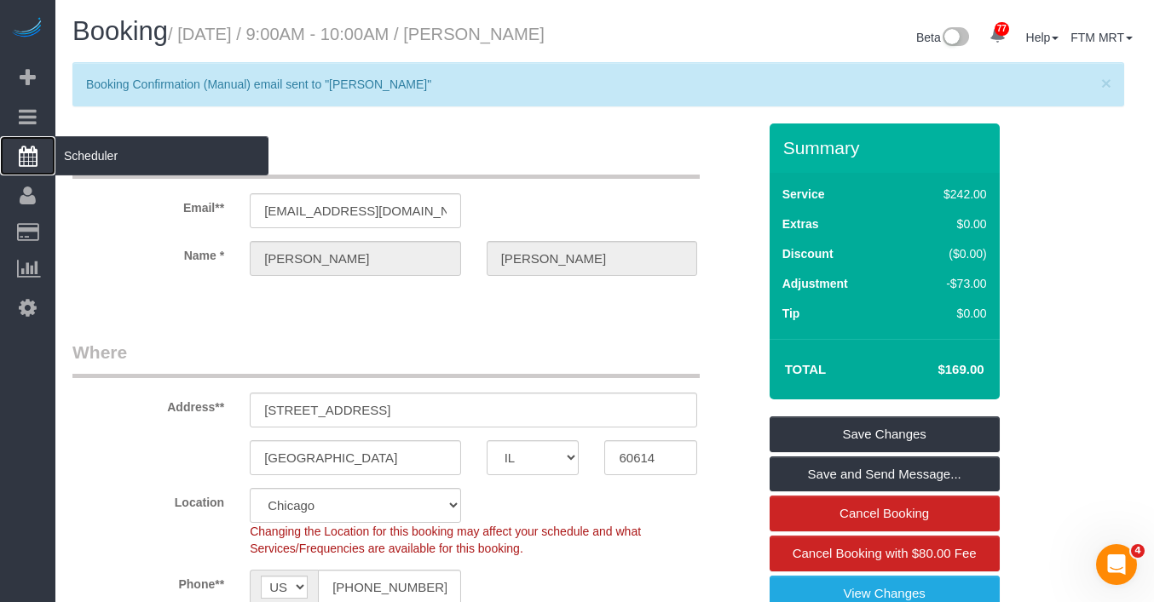
click at [123, 166] on span "Scheduler" at bounding box center [161, 155] width 213 height 39
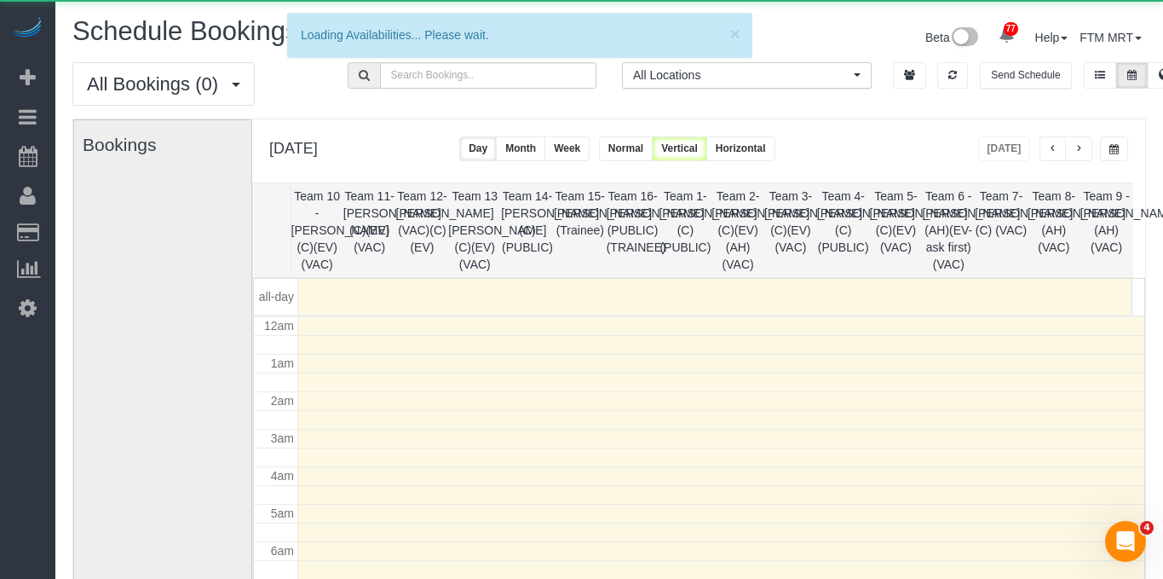
scroll to position [226, 0]
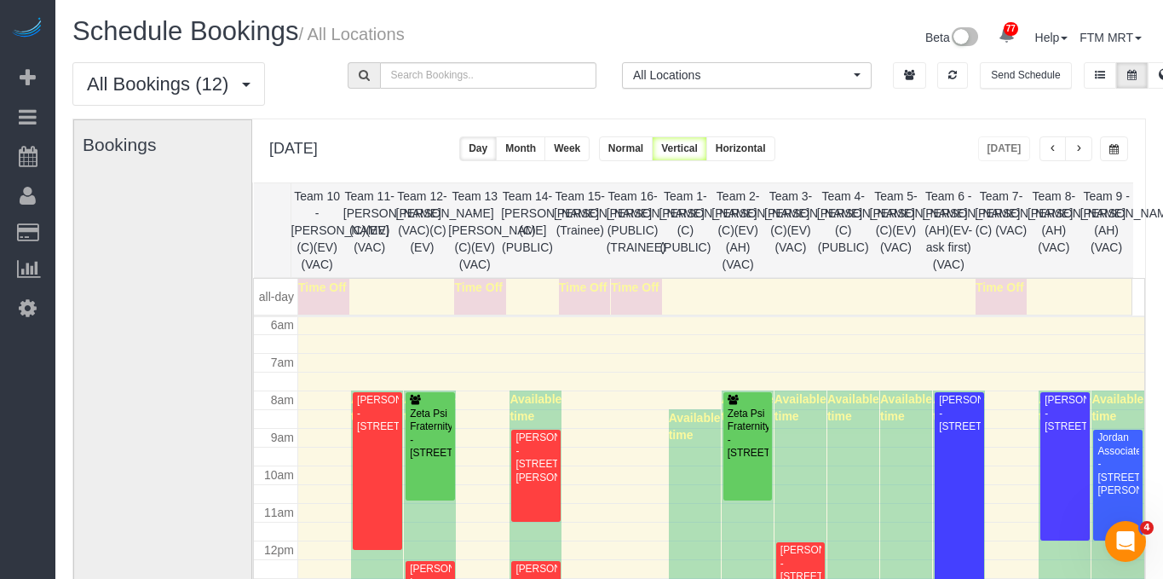
click at [1085, 142] on button "button" at bounding box center [1078, 148] width 27 height 25
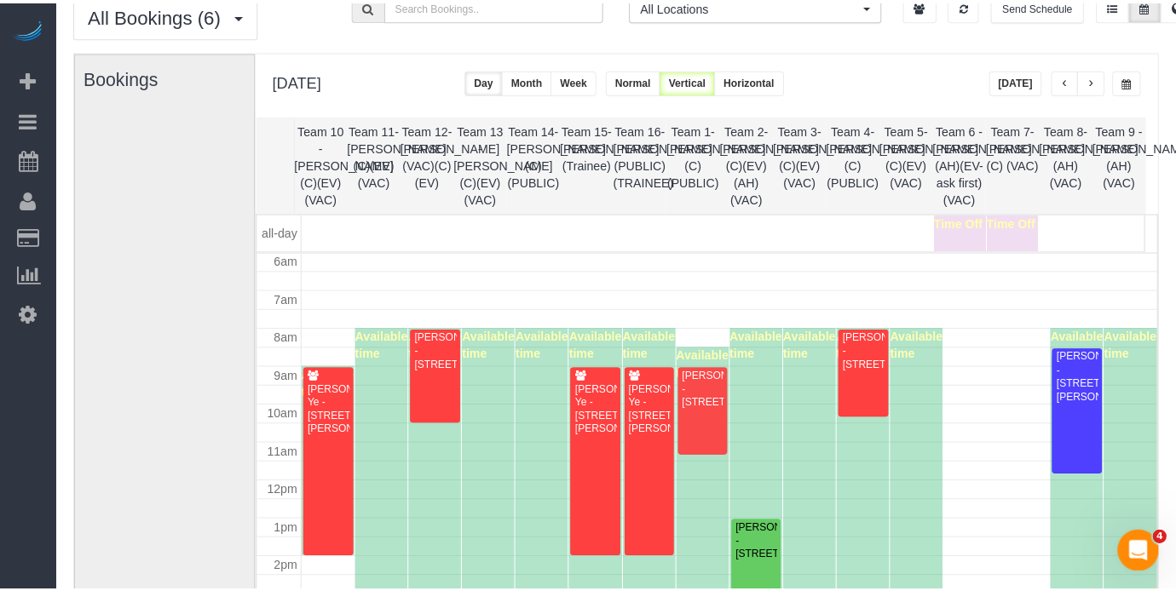
scroll to position [107, 0]
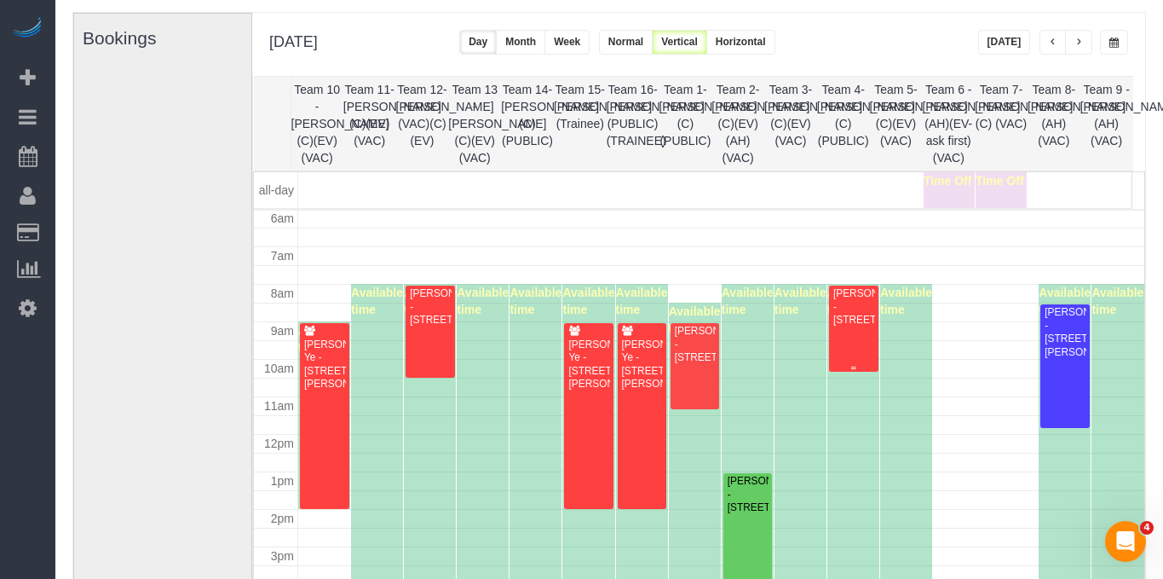
click at [843, 317] on div "Rebecca Dewane - 2848 W Shakespeare Chicago, Chicago, IL 60647" at bounding box center [853, 306] width 43 height 39
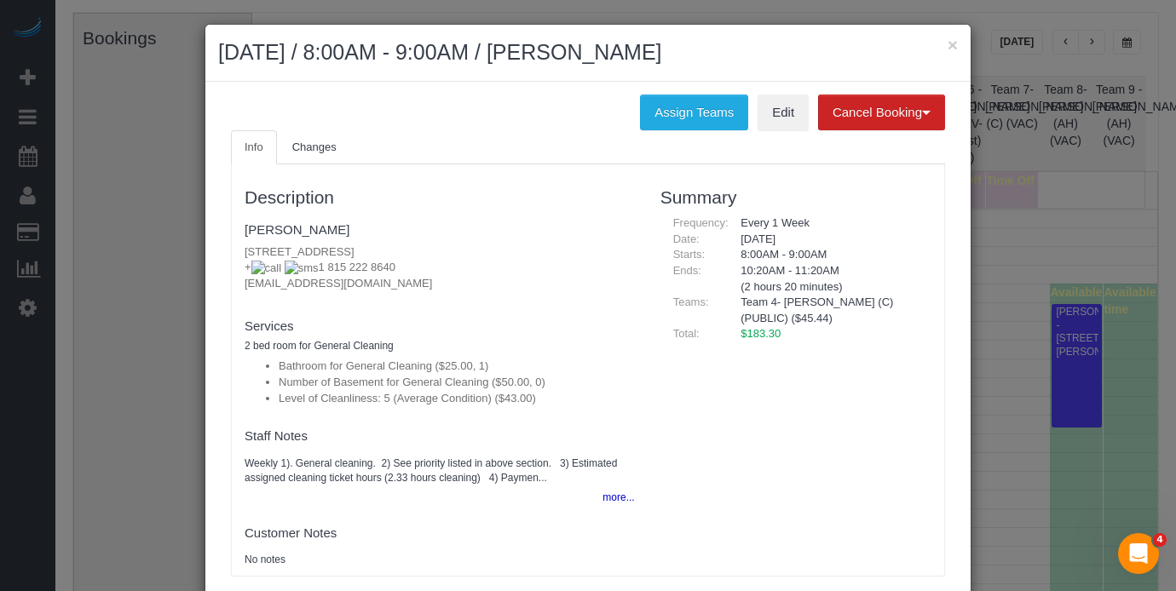
scroll to position [3, 0]
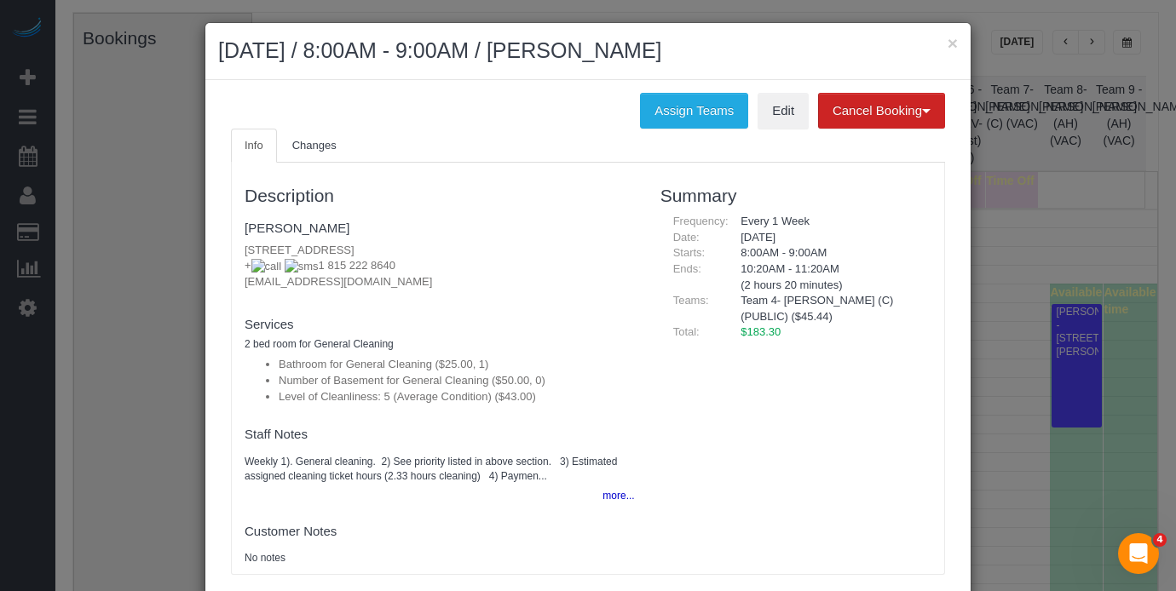
click at [305, 216] on fieldset "Rebecca Dewane 2848 W Shakespeare Chicago, Chicago, IL 60647 + 1 815 222 8640 r…" at bounding box center [440, 258] width 390 height 88
click at [308, 229] on link "Rebecca Dewane" at bounding box center [297, 228] width 105 height 14
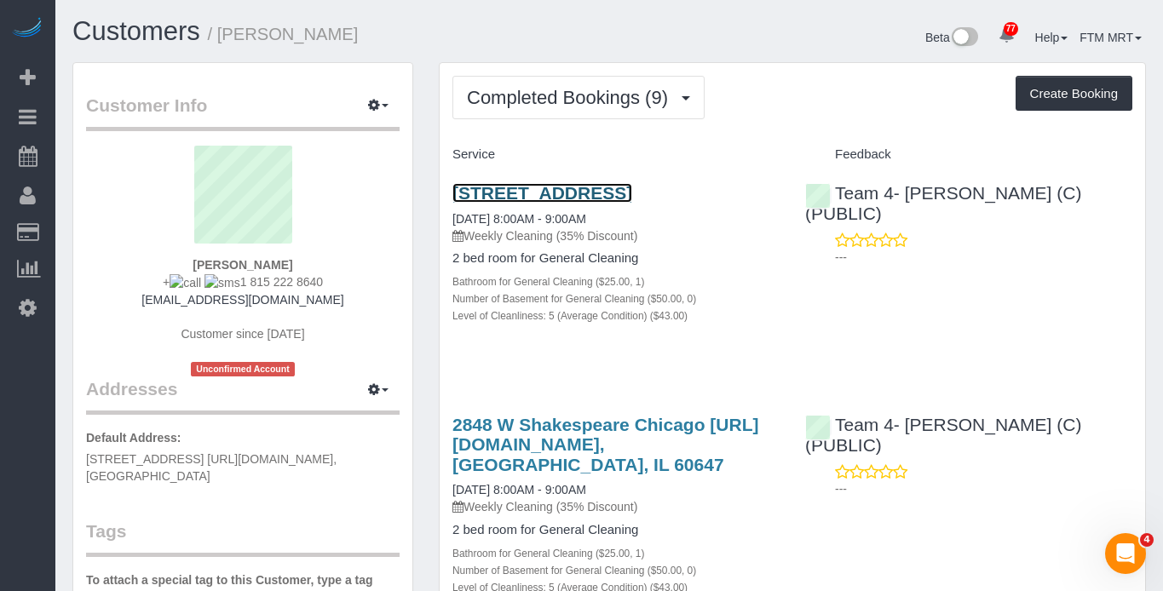
click at [544, 199] on link "[STREET_ADDRESS]" at bounding box center [542, 193] width 180 height 20
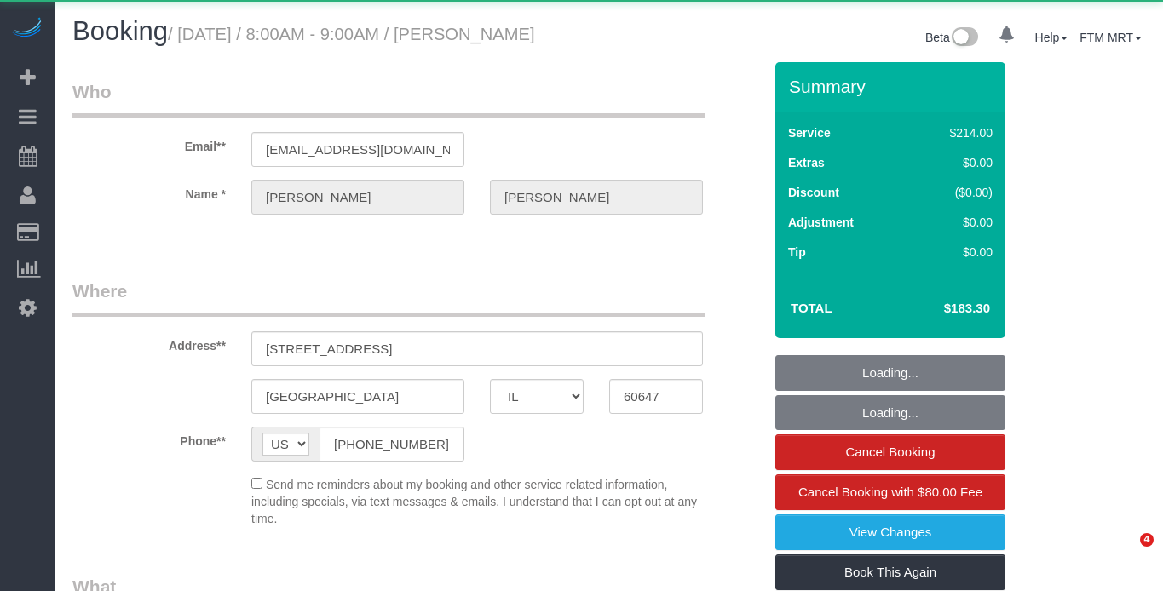
select select "IL"
select select "object:811"
select select "string:fspay-661c904e-53f4-4085-abdf-1f3c744d5fe0"
select select "512"
select select "5"
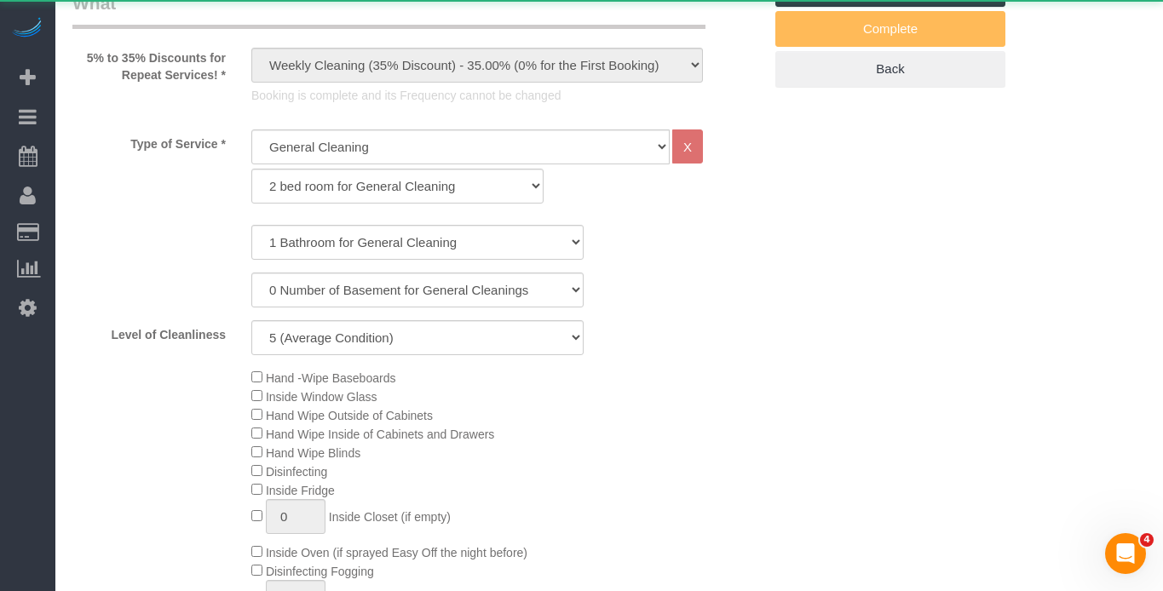
select select "spot1"
select select "number:1"
select select "number:58"
select select "number:139"
select select "number:137"
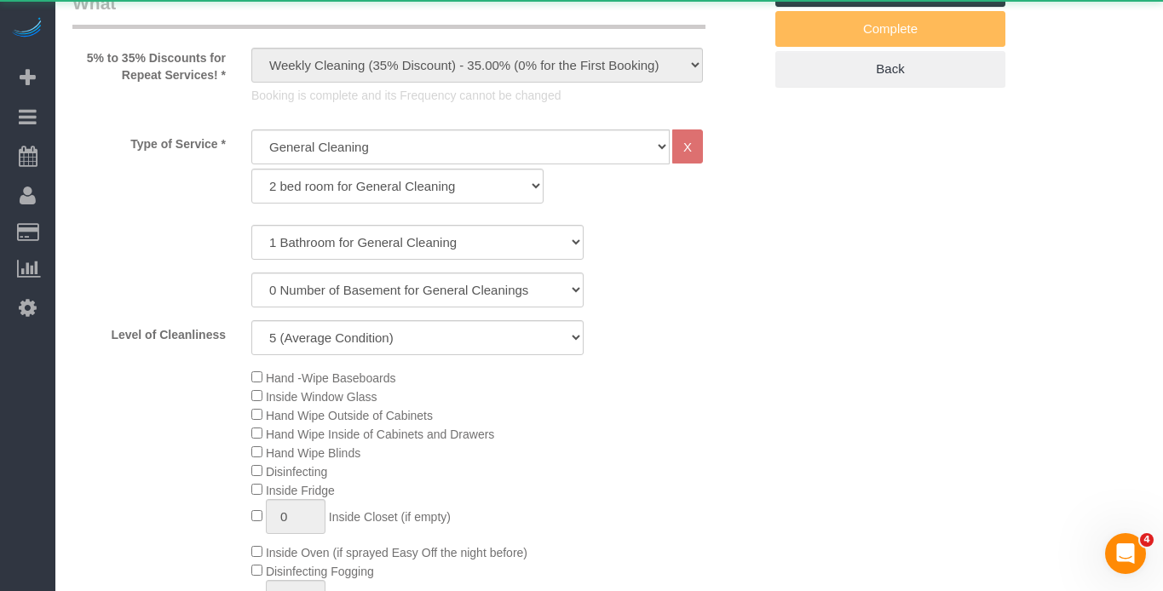
select select "5"
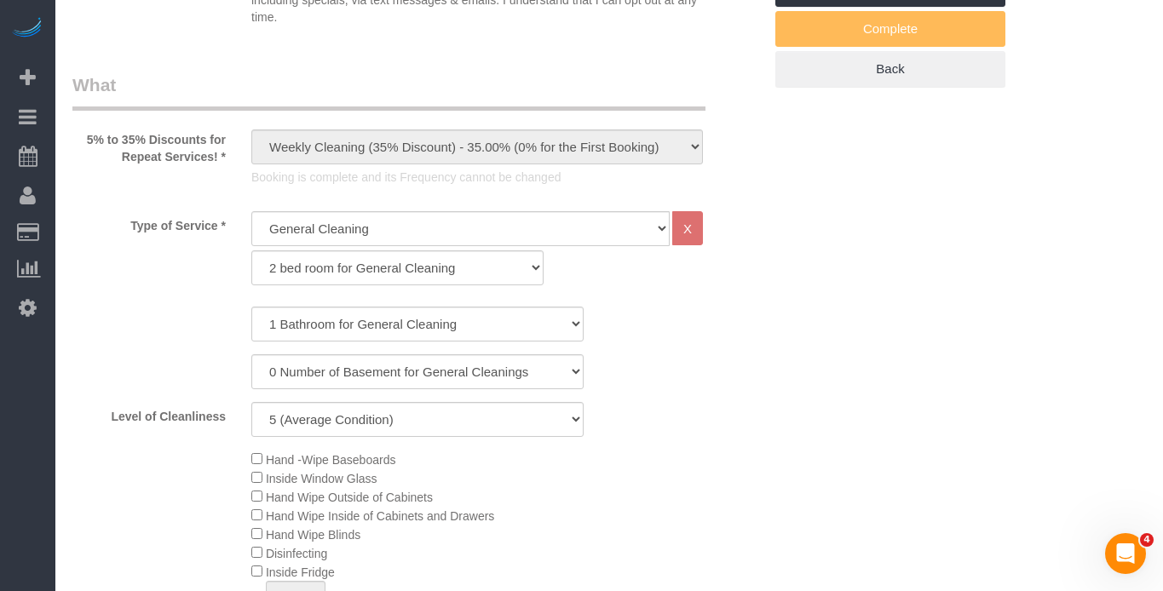
select select "object:1354"
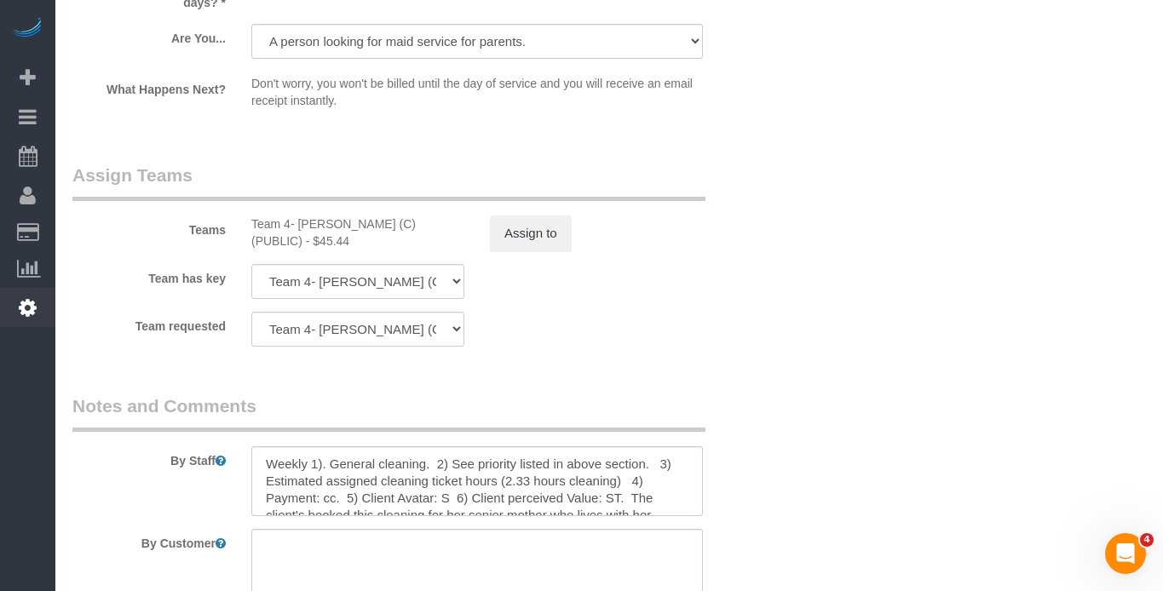
scroll to position [3117, 0]
